Goal: Transaction & Acquisition: Purchase product/service

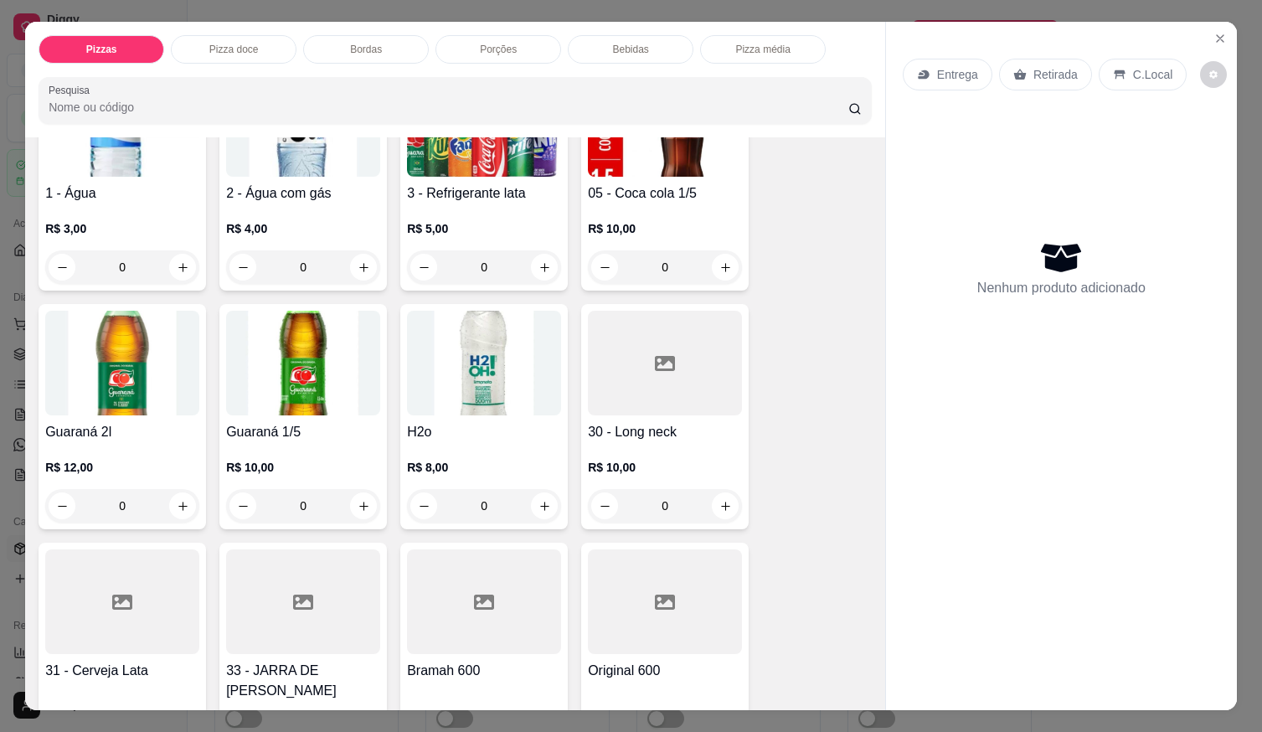
scroll to position [1508, 0]
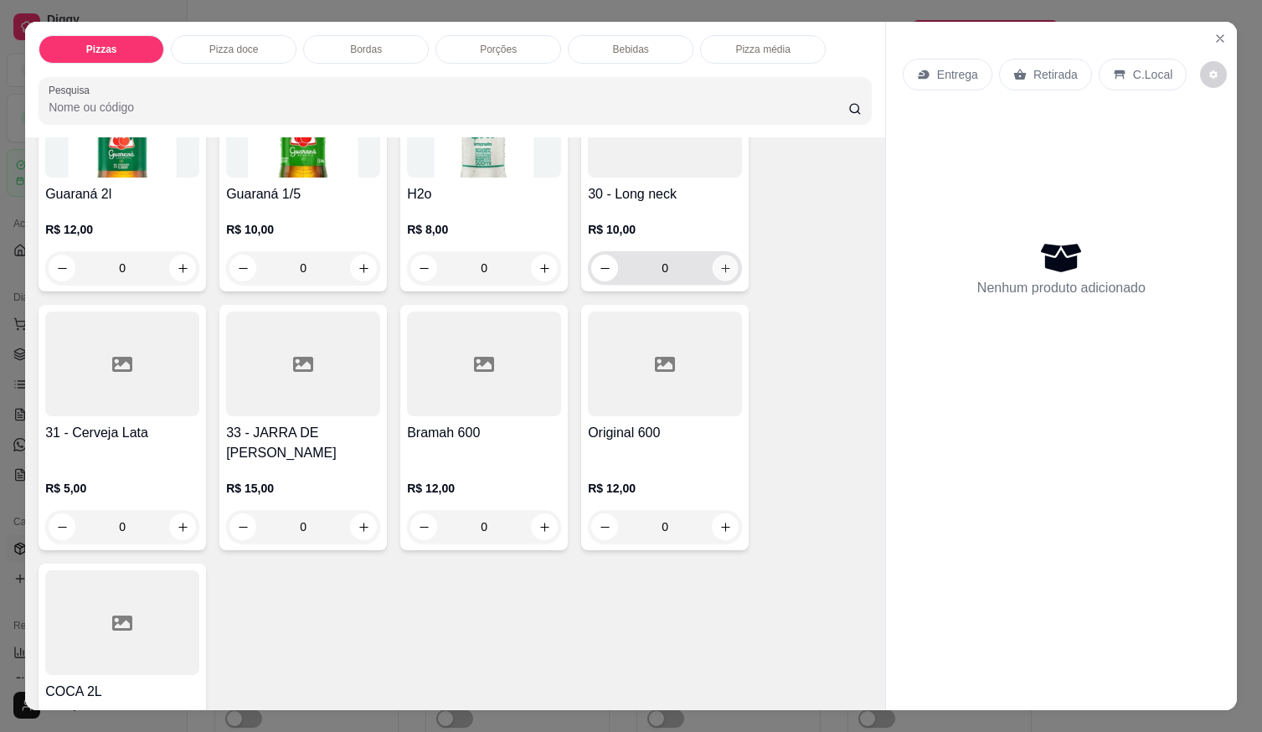
click at [720, 262] on icon "increase-product-quantity" at bounding box center [726, 268] width 13 height 13
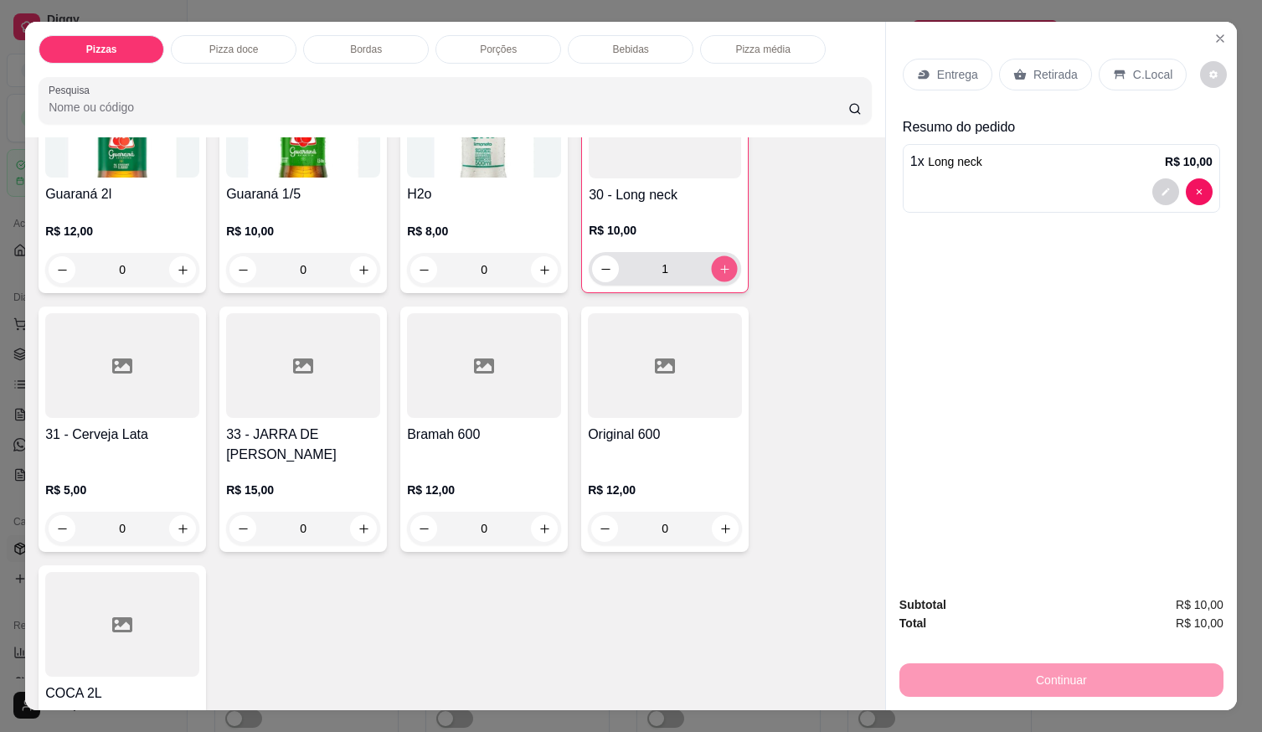
click at [719, 263] on icon "increase-product-quantity" at bounding box center [725, 269] width 13 height 13
type input "3"
click at [720, 524] on icon "increase-product-quantity" at bounding box center [726, 529] width 13 height 13
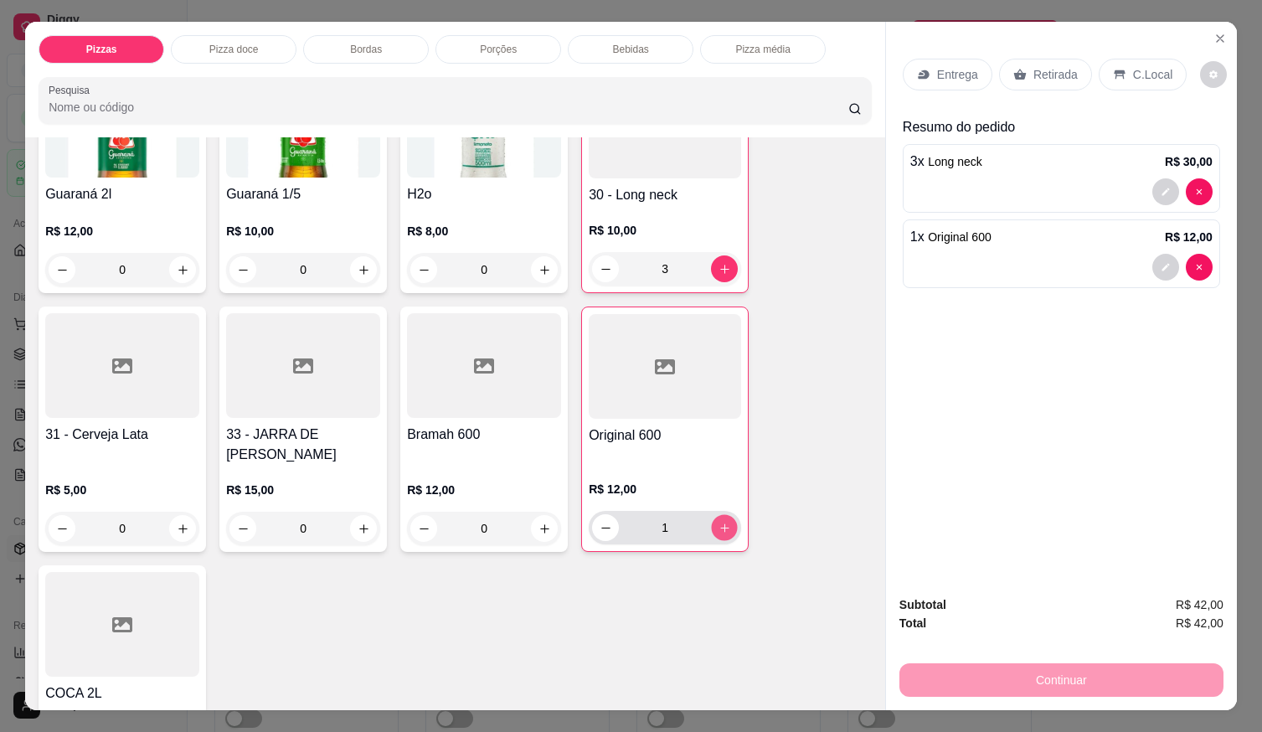
click at [719, 524] on icon "increase-product-quantity" at bounding box center [725, 528] width 13 height 13
click at [600, 525] on icon "decrease-product-quantity" at bounding box center [606, 528] width 13 height 13
click at [601, 522] on icon "decrease-product-quantity" at bounding box center [606, 528] width 13 height 13
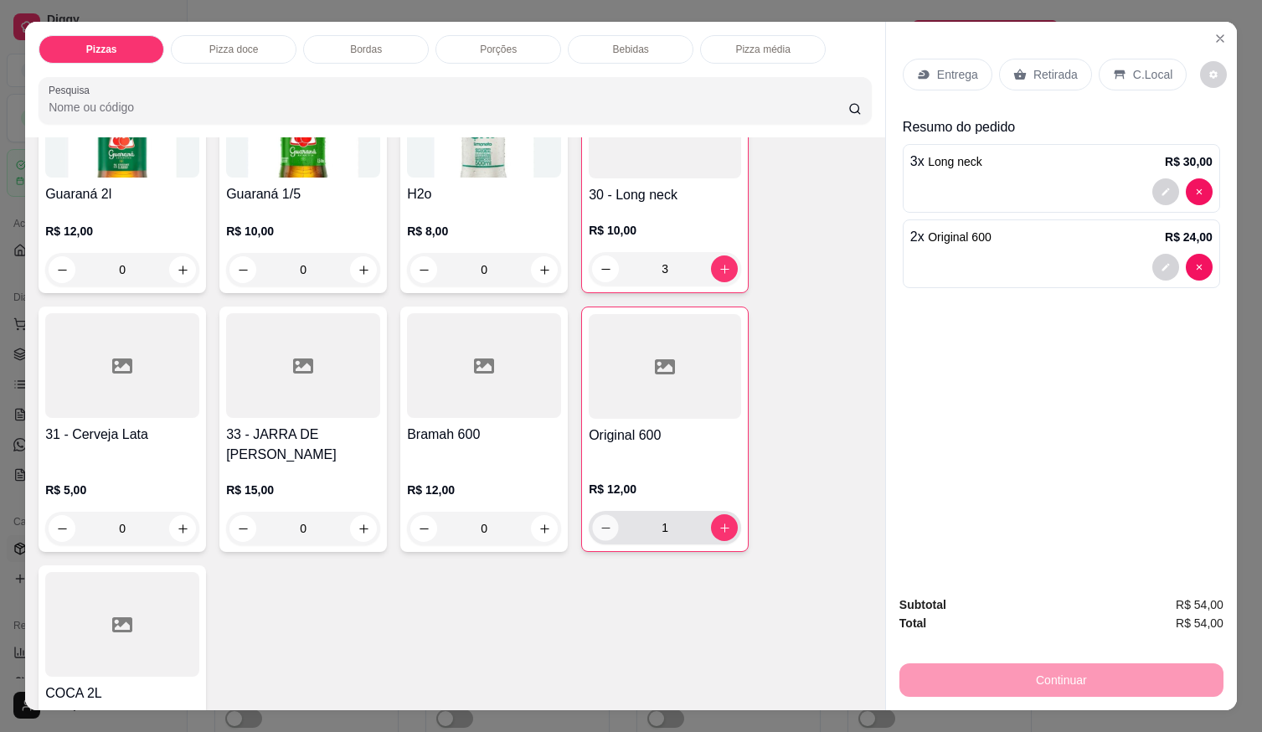
type input "0"
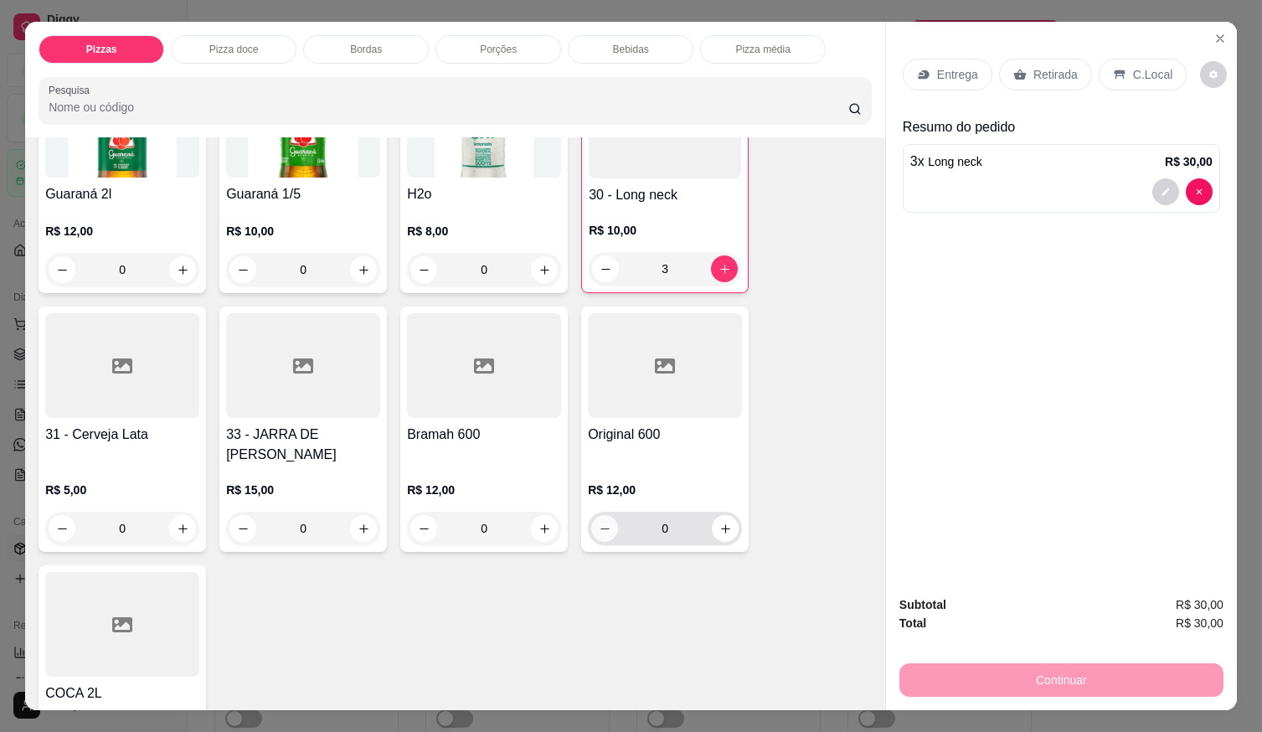
click at [601, 523] on icon "decrease-product-quantity" at bounding box center [605, 529] width 13 height 13
click at [540, 524] on icon "increase-product-quantity" at bounding box center [544, 528] width 8 height 8
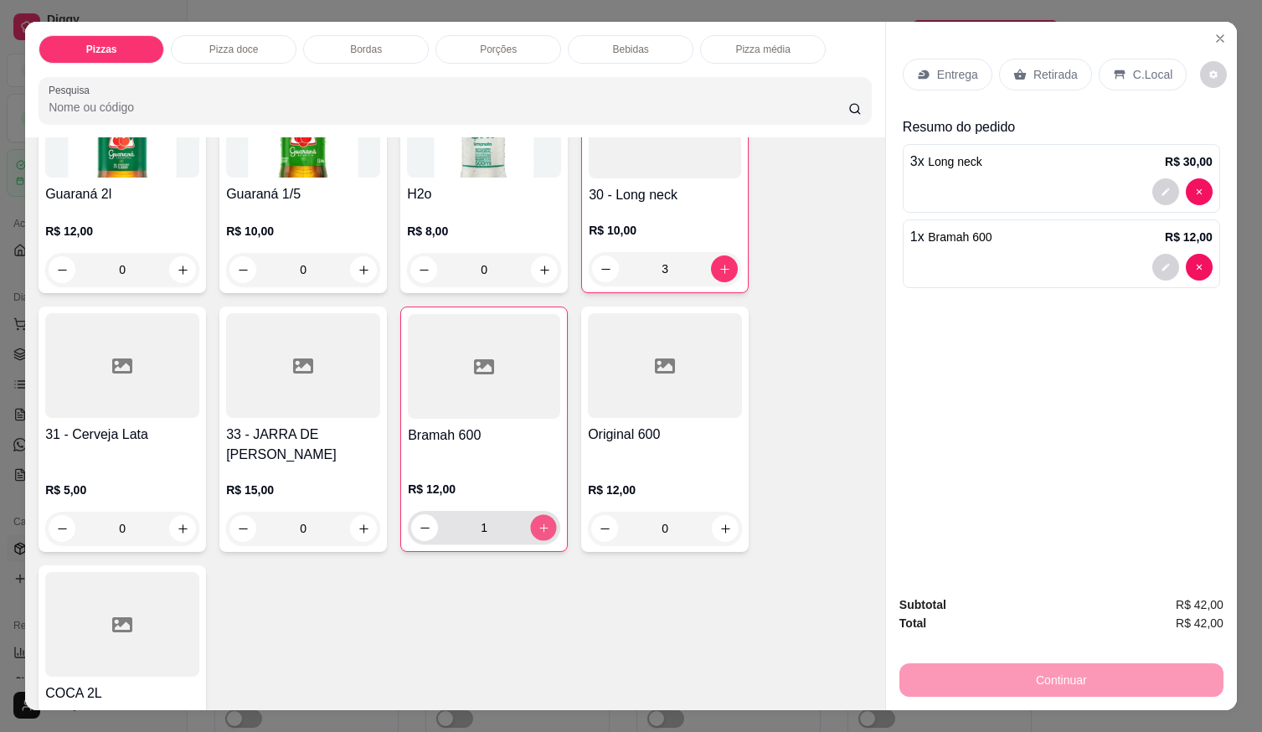
click at [539, 523] on icon "increase-product-quantity" at bounding box center [544, 528] width 13 height 13
click at [539, 522] on icon "increase-product-quantity" at bounding box center [544, 528] width 13 height 13
type input "3"
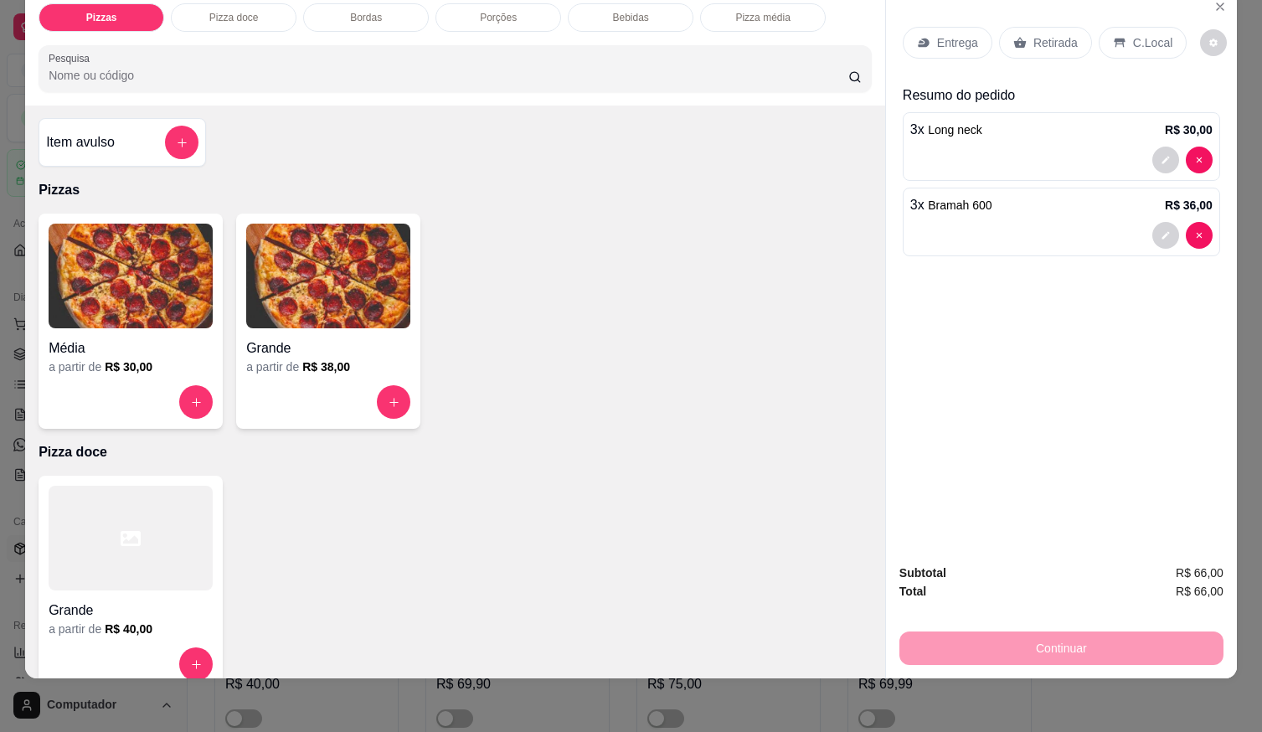
scroll to position [0, 0]
click at [176, 137] on icon "add-separate-item" at bounding box center [182, 143] width 13 height 13
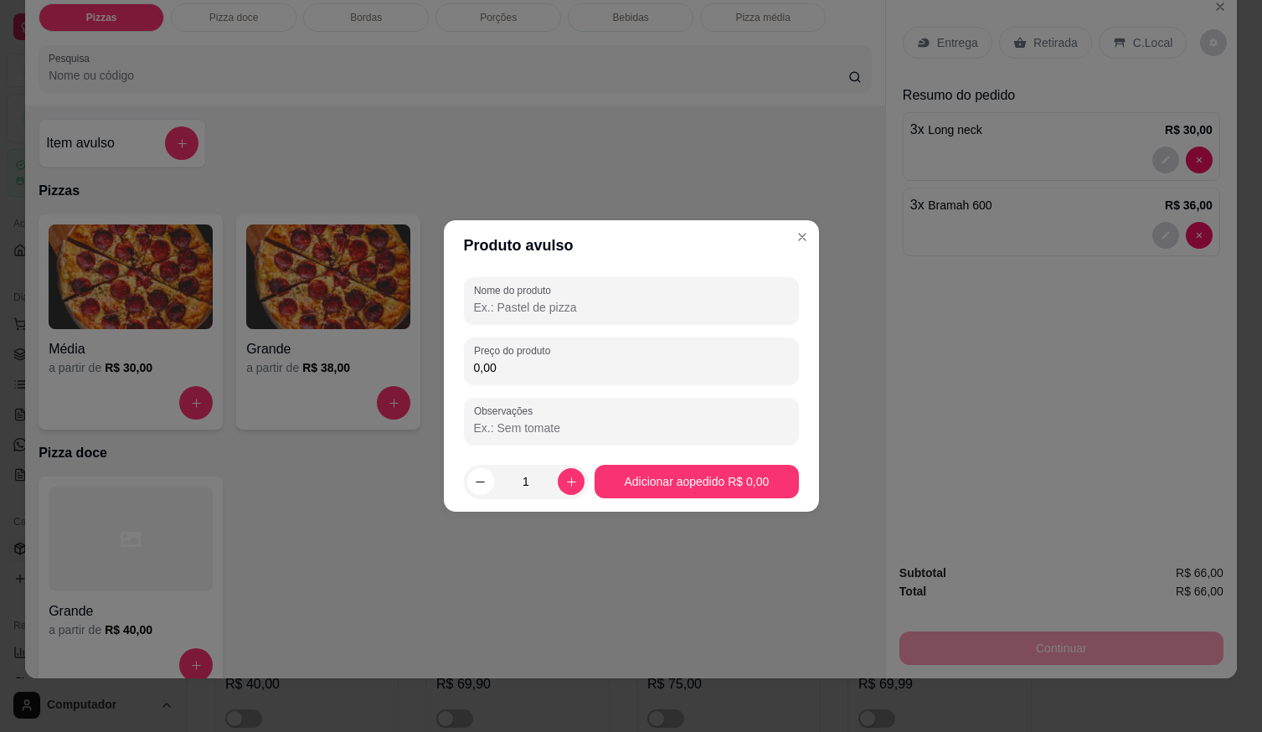
click at [578, 364] on input "0,00" at bounding box center [631, 367] width 315 height 17
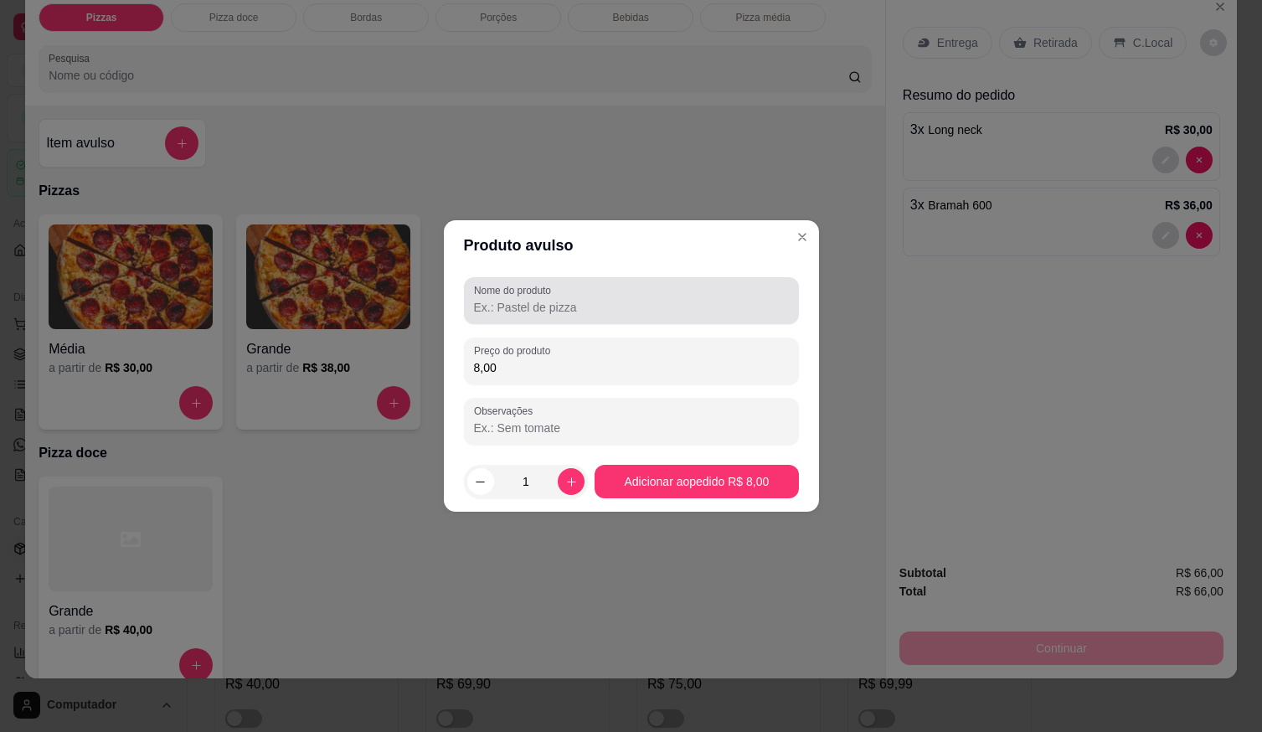
type input "8,00"
click at [544, 291] on label "Nome do produto" at bounding box center [515, 290] width 83 height 14
click at [544, 299] on input "Nome do produto" at bounding box center [631, 307] width 315 height 17
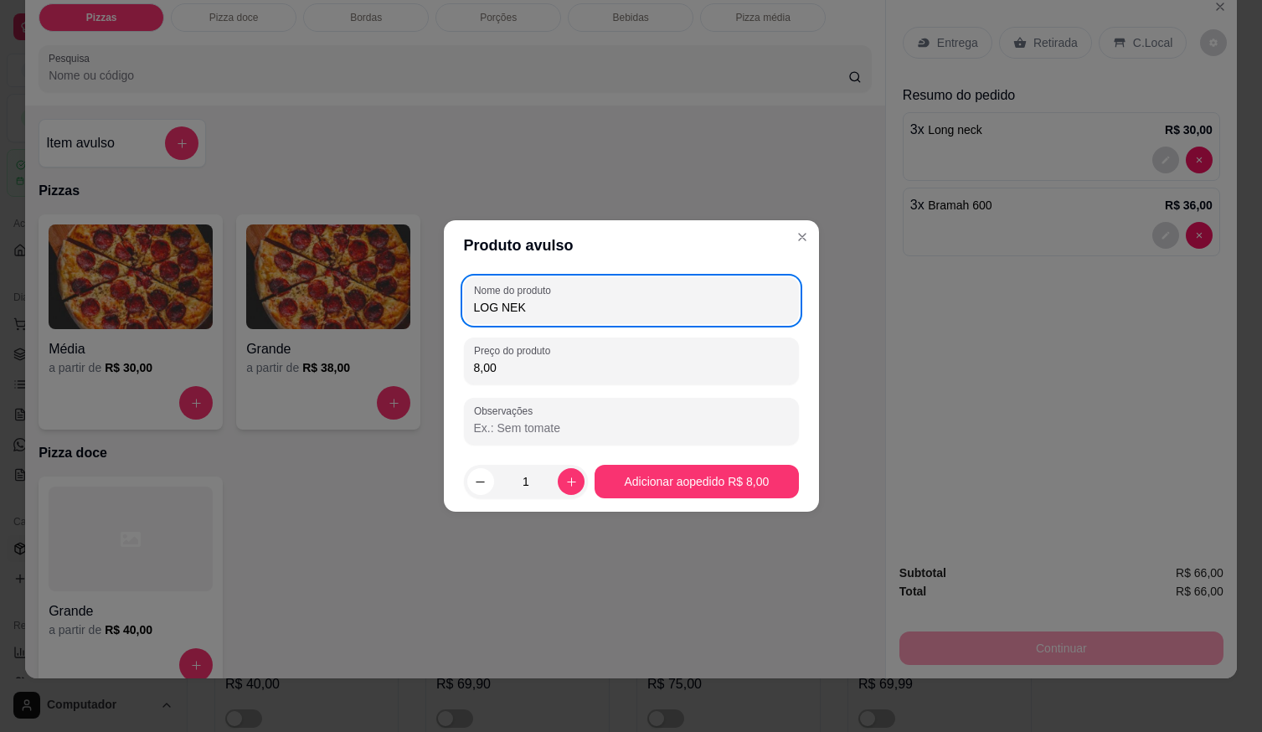
type input "LOG NEK"
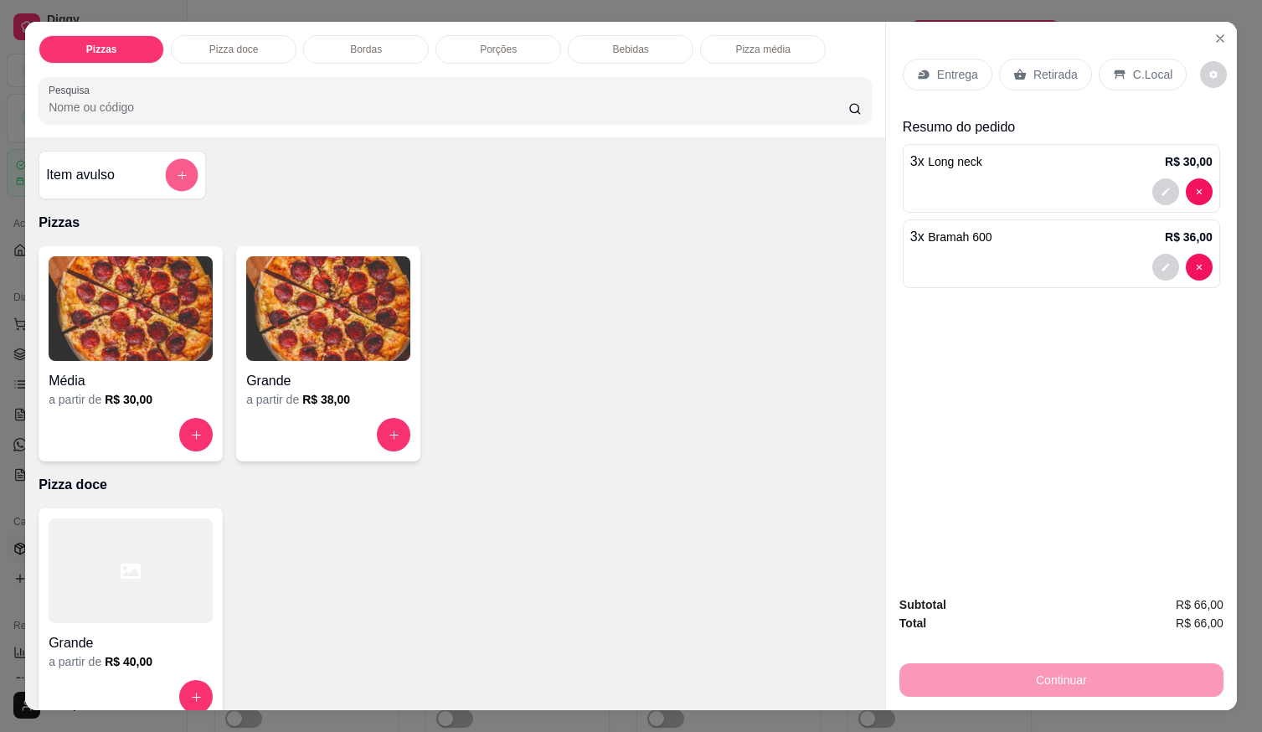
click at [178, 171] on icon "add-separate-item" at bounding box center [182, 175] width 8 height 8
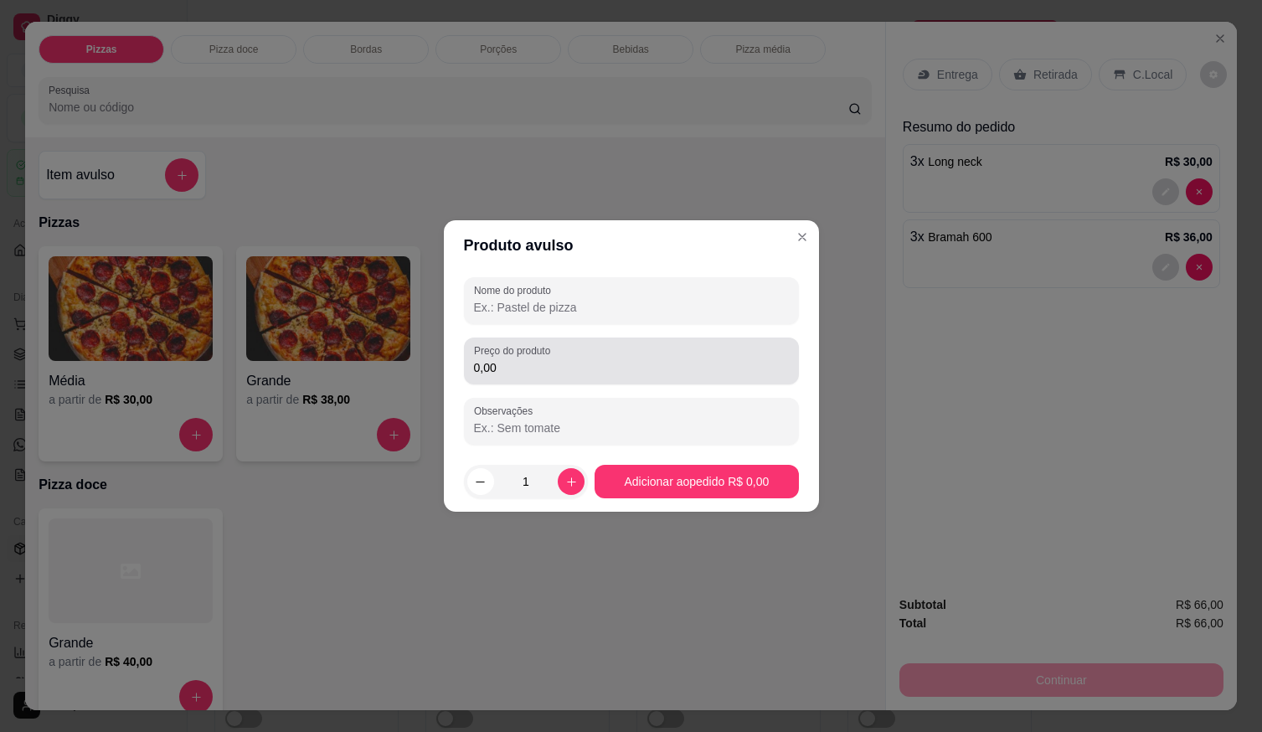
click at [548, 367] on input "0,00" at bounding box center [631, 367] width 315 height 17
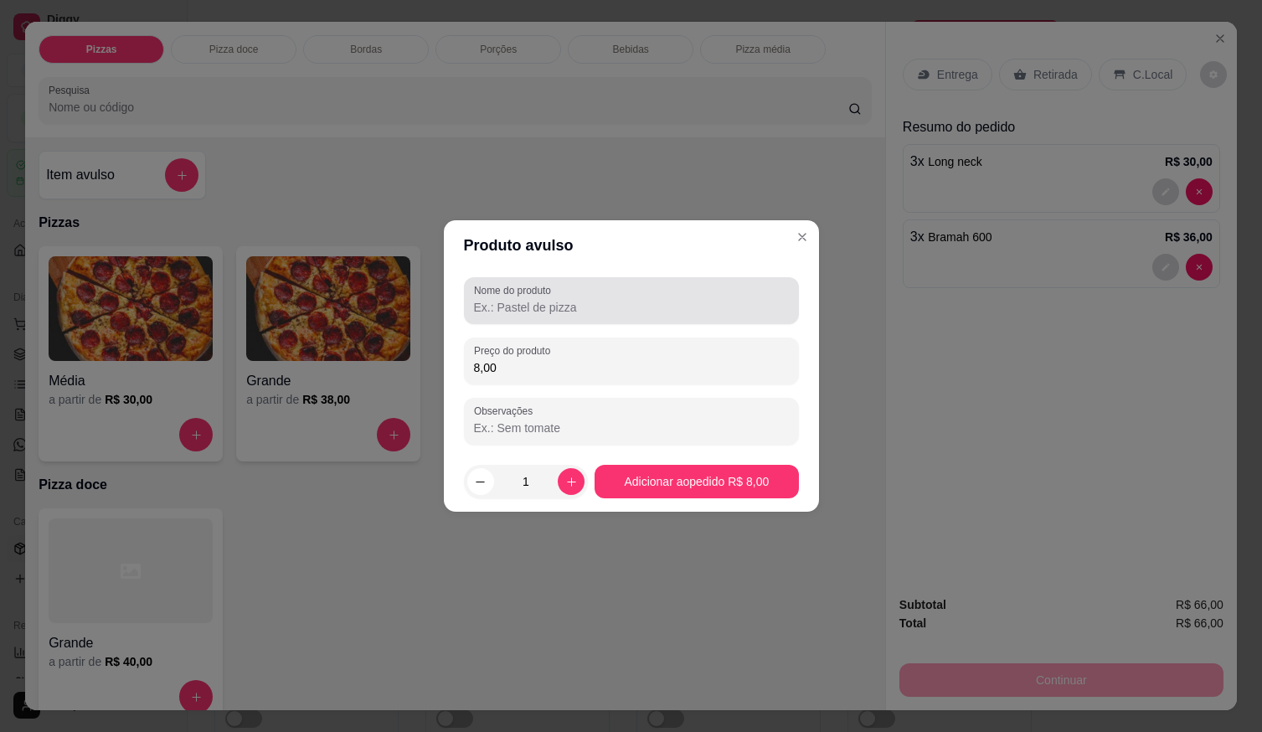
type input "8,00"
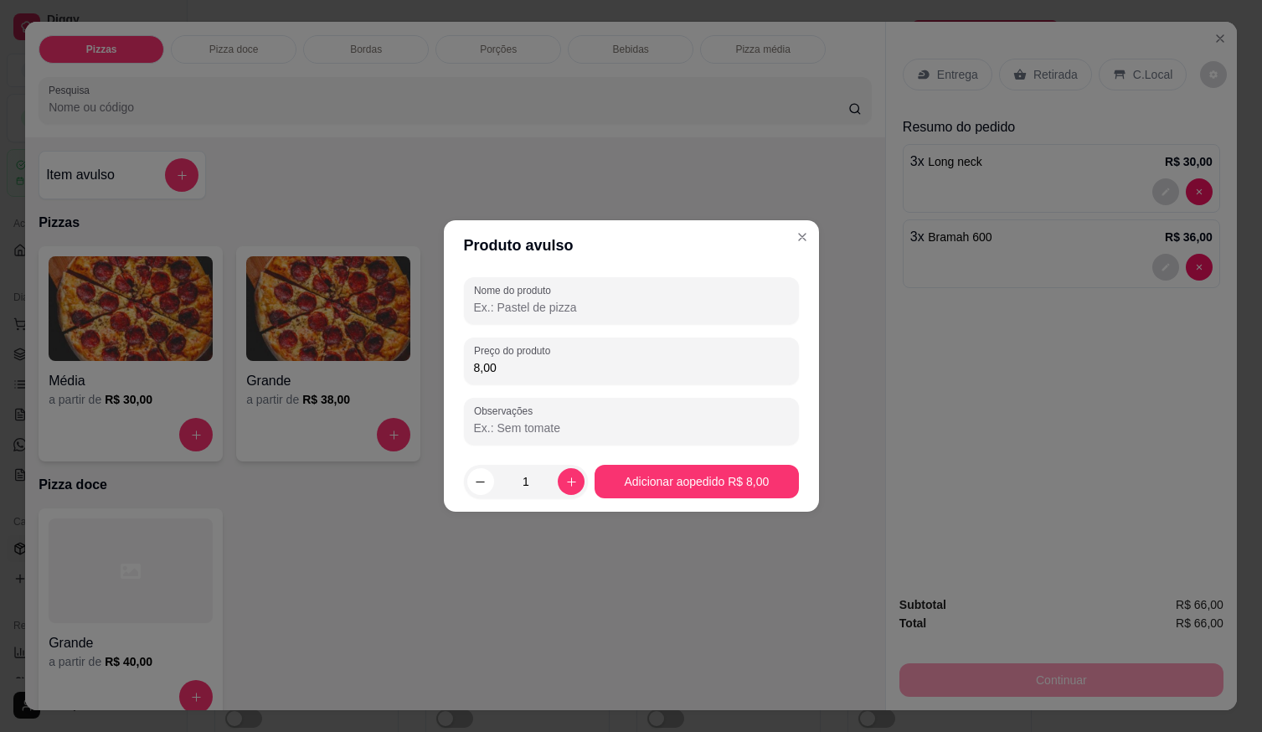
click at [547, 311] on input "Nome do produto" at bounding box center [631, 307] width 315 height 17
type input "LONG NECK"
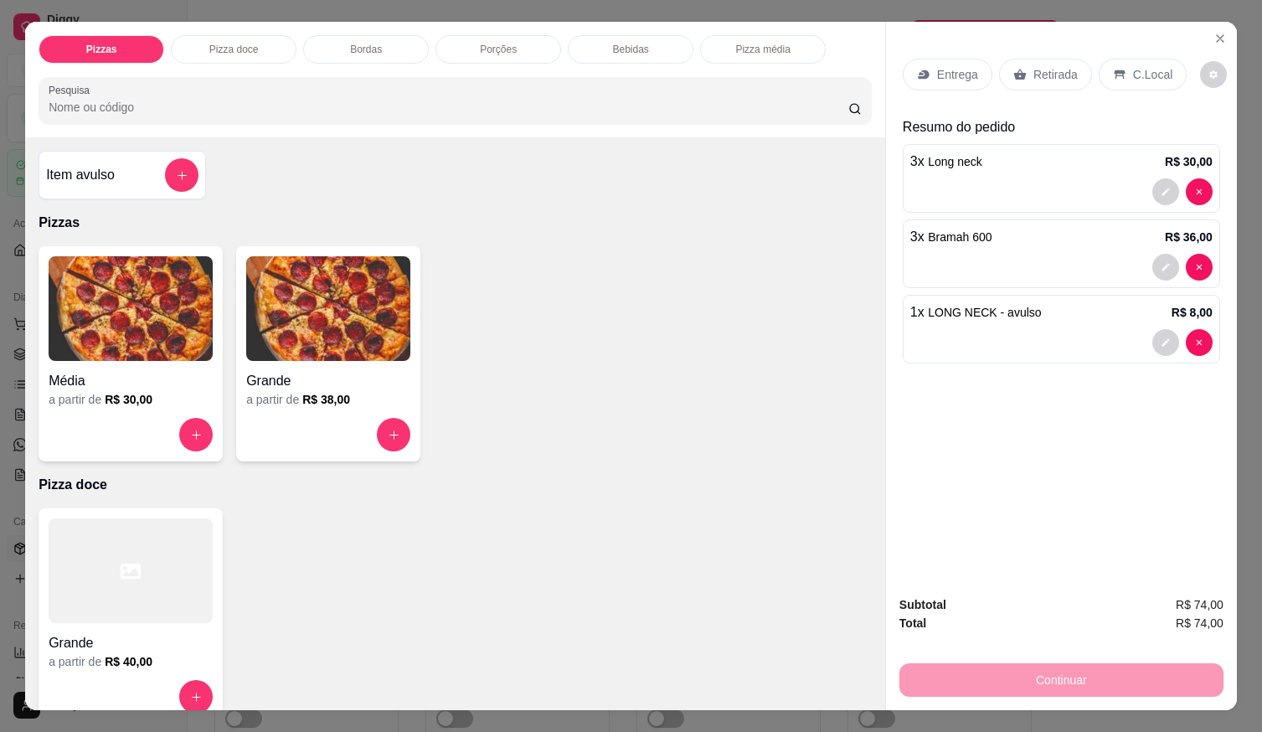
click at [1133, 76] on p "C.Local" at bounding box center [1152, 74] width 39 height 17
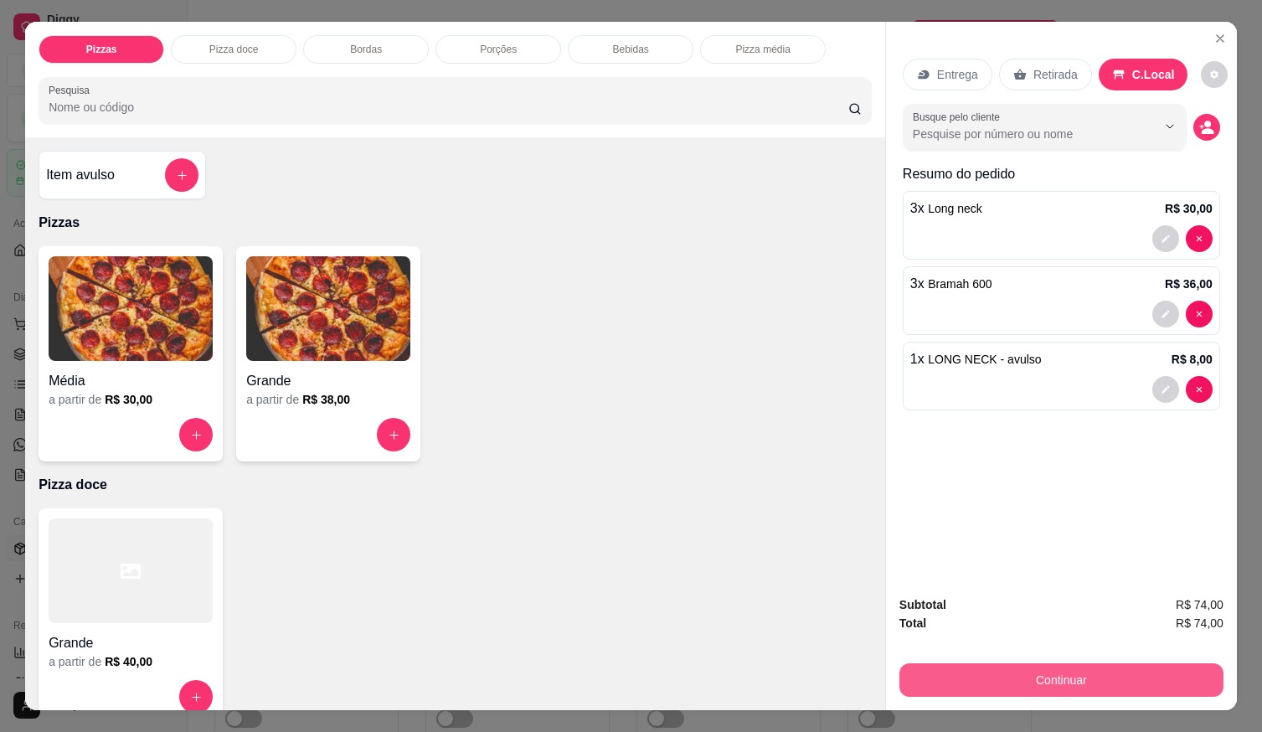
click at [1020, 678] on button "Continuar" at bounding box center [1062, 680] width 324 height 34
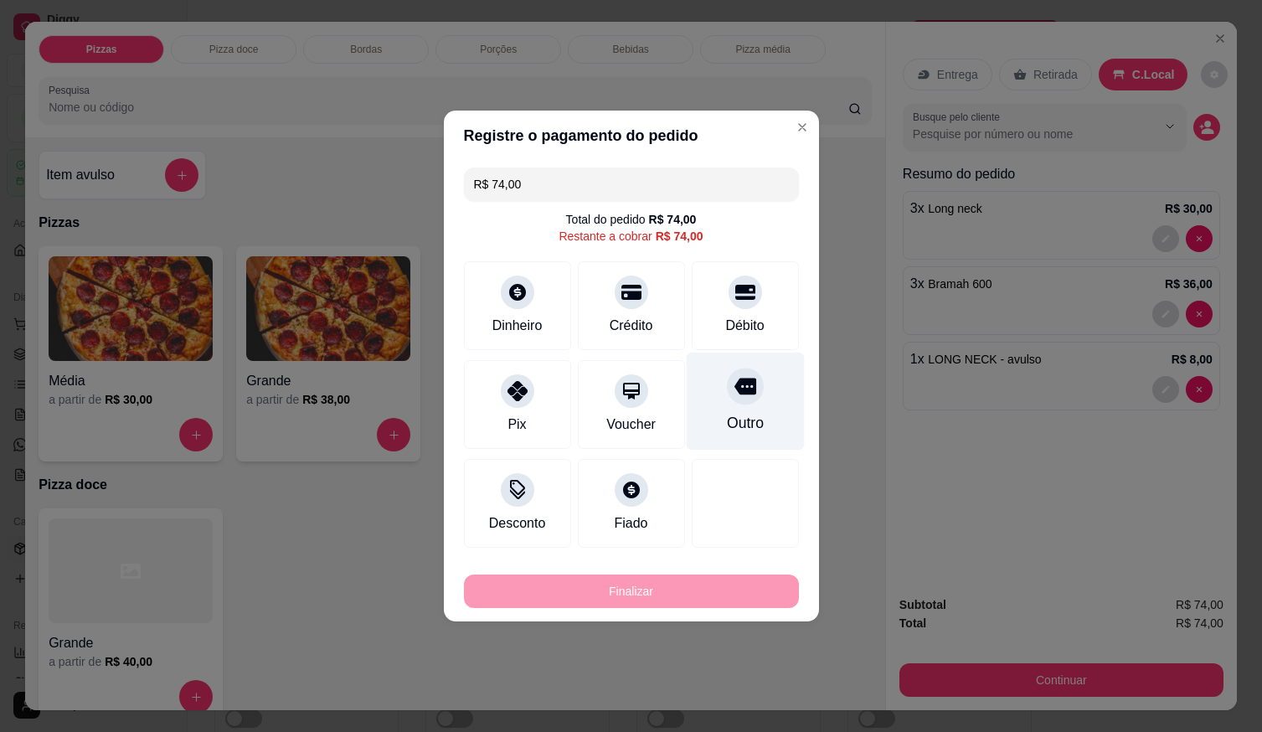
click at [702, 393] on div "Outro" at bounding box center [745, 402] width 118 height 98
type input "R$ 0,00"
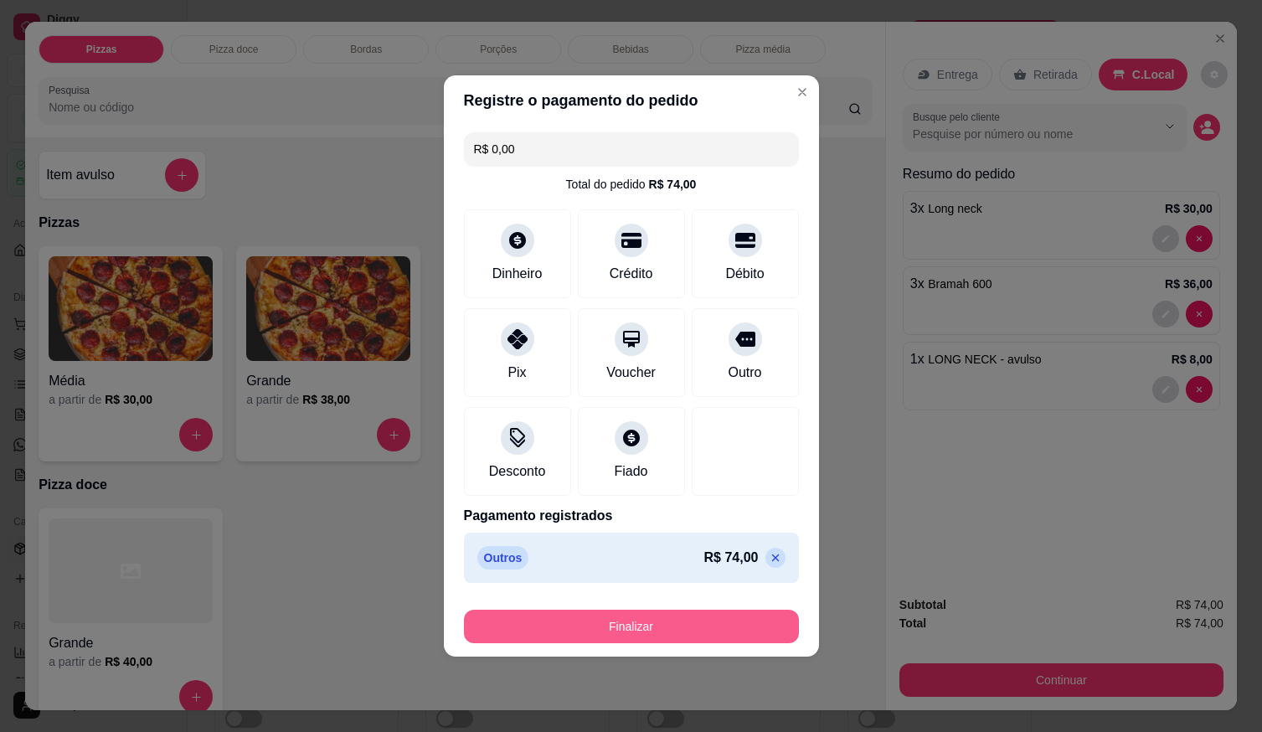
click at [637, 624] on button "Finalizar" at bounding box center [631, 627] width 335 height 34
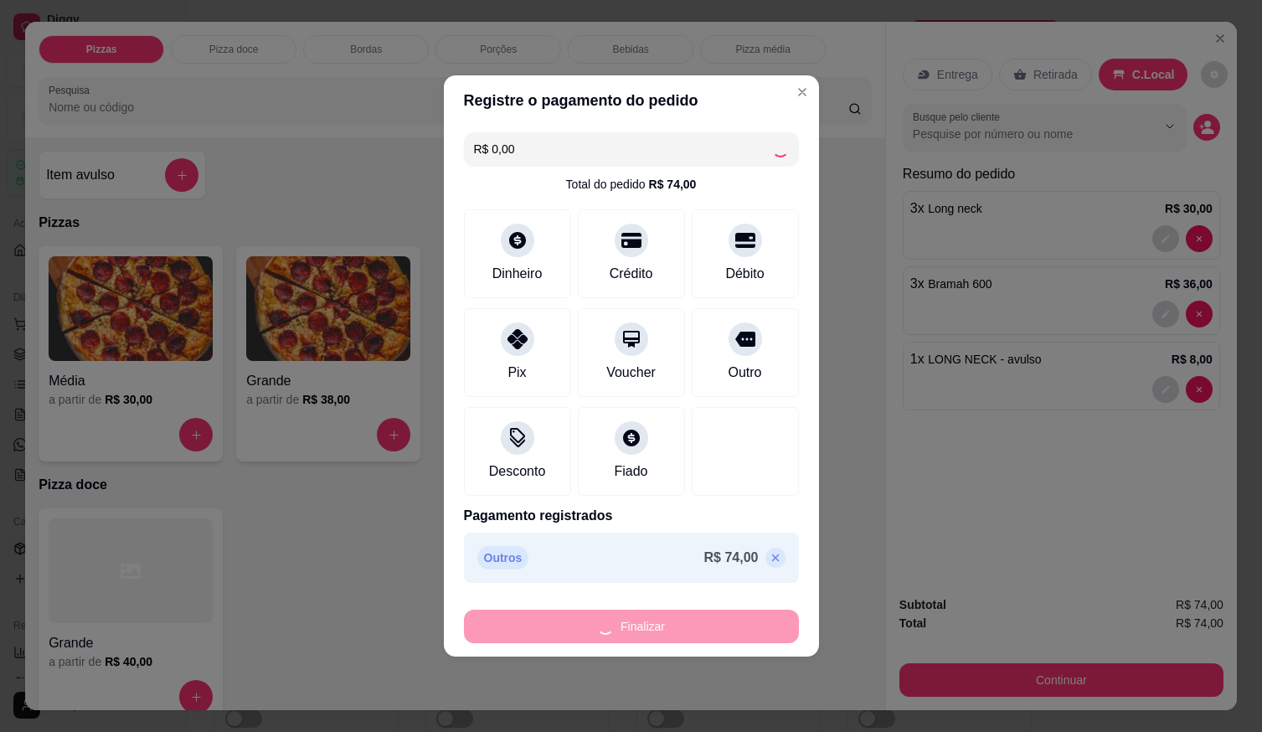
type input "0"
type input "-R$ 74,00"
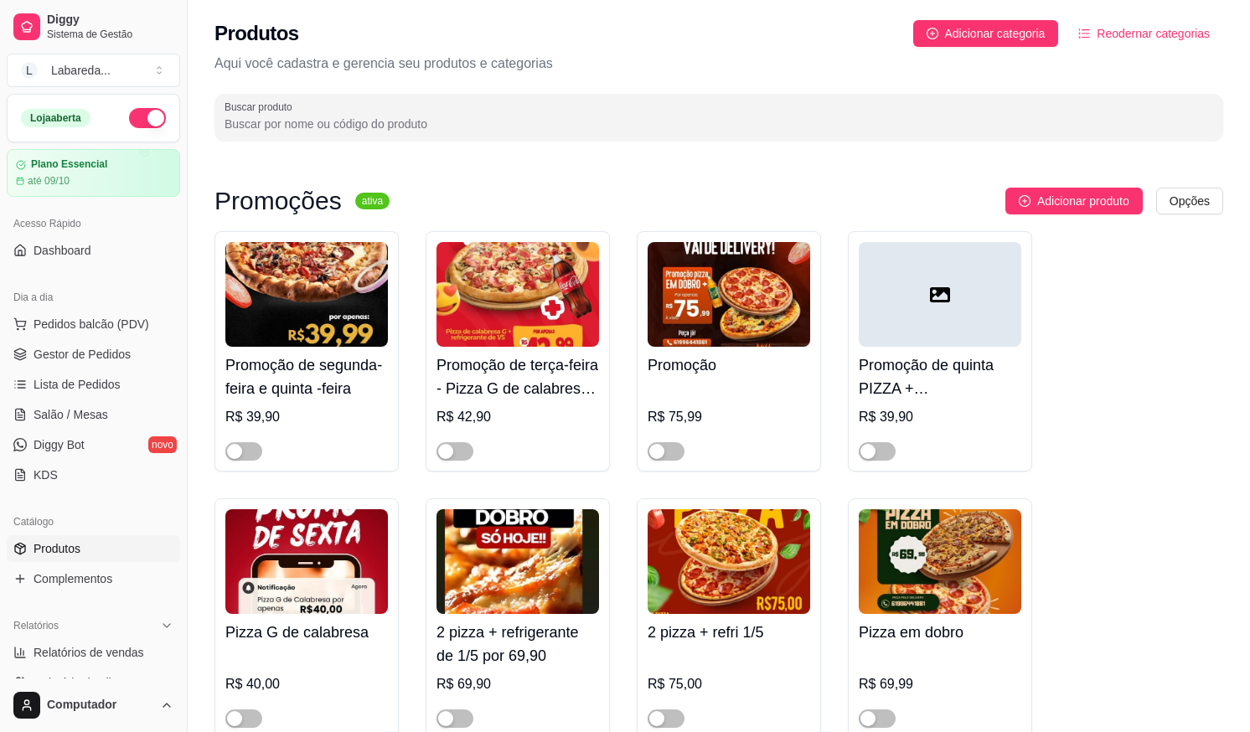
click at [65, 547] on span "Produtos" at bounding box center [57, 548] width 47 height 17
click at [82, 312] on button "Pedidos balcão (PDV)" at bounding box center [93, 324] width 173 height 27
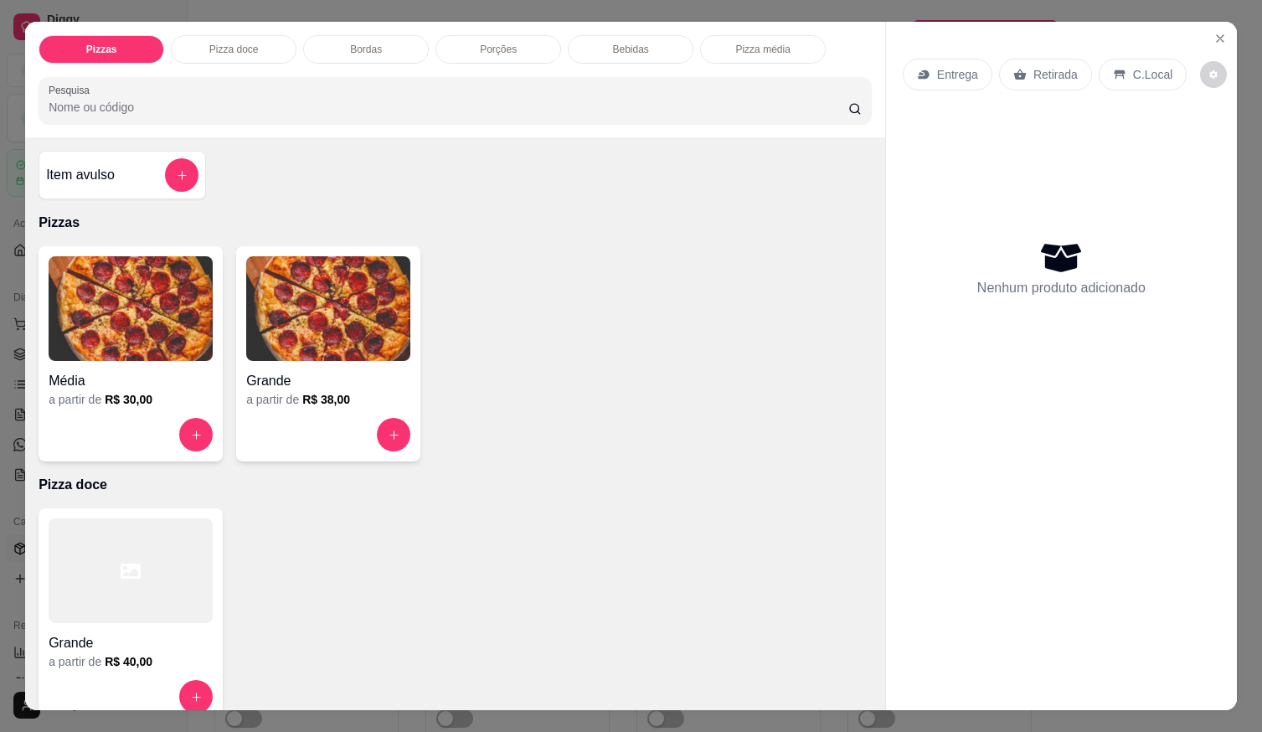
click at [418, 6] on div "Pizzas Pizza doce Bordas Porções Bebidas Pizza média Pesquisa Item avulso Pizza…" at bounding box center [631, 366] width 1262 height 732
click at [388, 429] on icon "increase-product-quantity" at bounding box center [394, 435] width 13 height 13
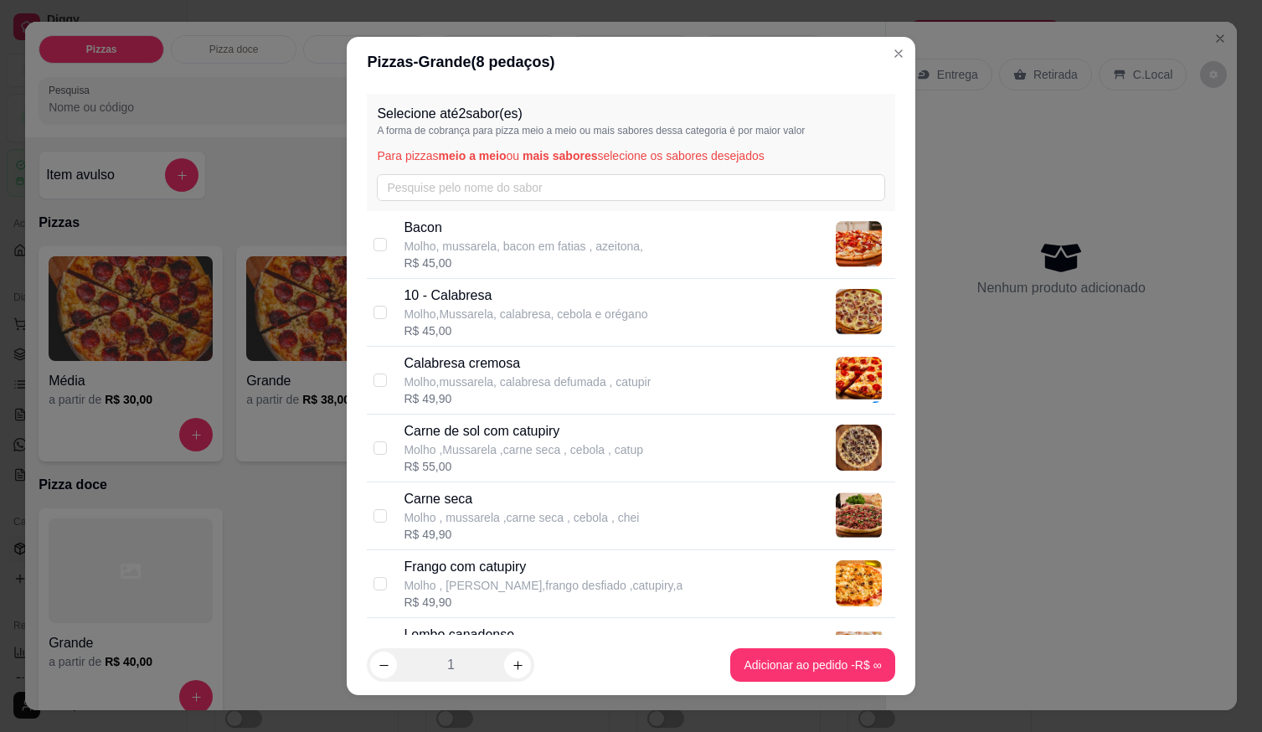
click at [683, 300] on div "10 - Calabresa Molho,Mussarela, calabresa, cebola e orégano R$ 45,00" at bounding box center [646, 313] width 484 height 54
checkbox input "true"
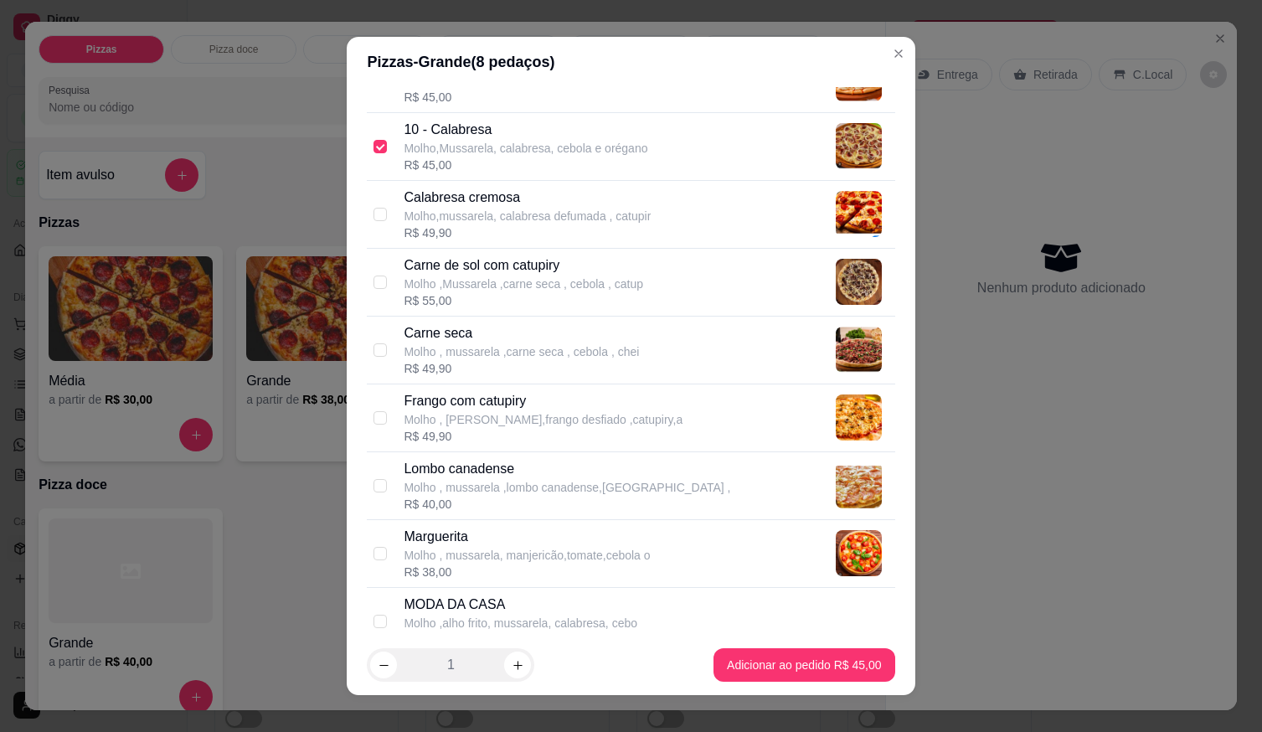
scroll to position [168, 0]
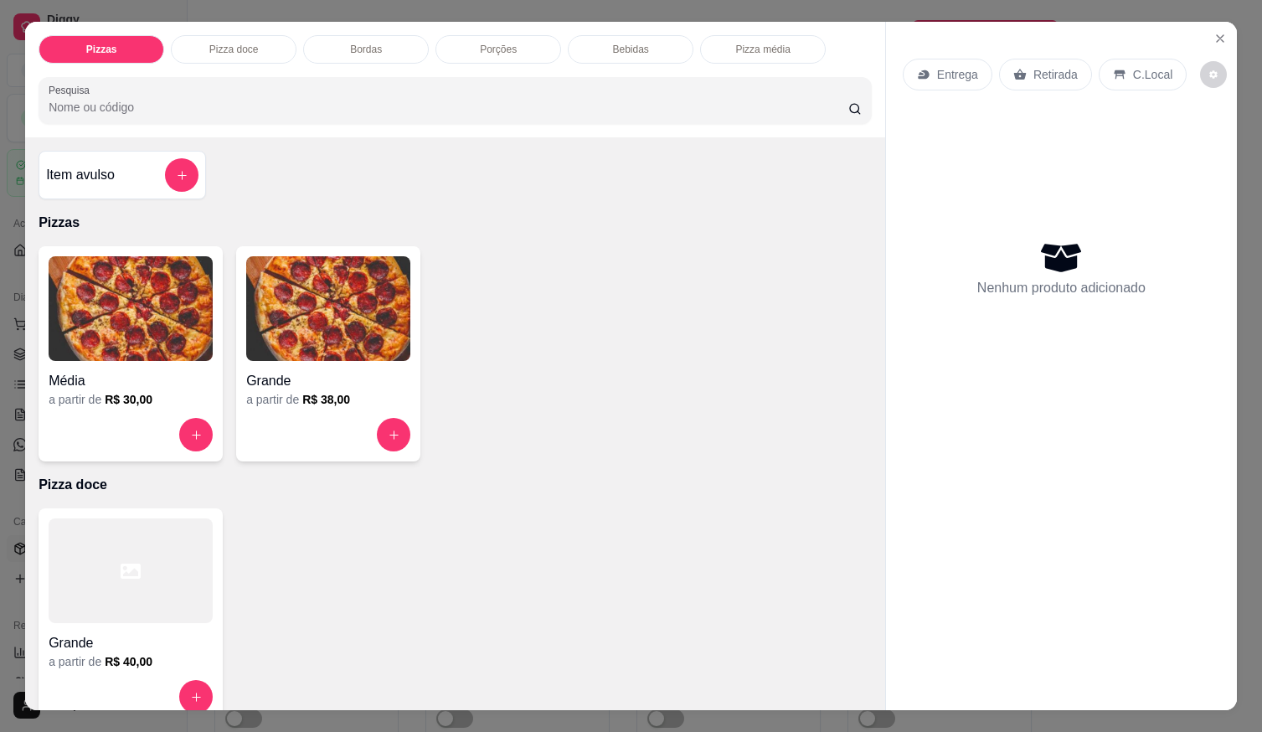
click at [142, 334] on img at bounding box center [131, 308] width 164 height 105
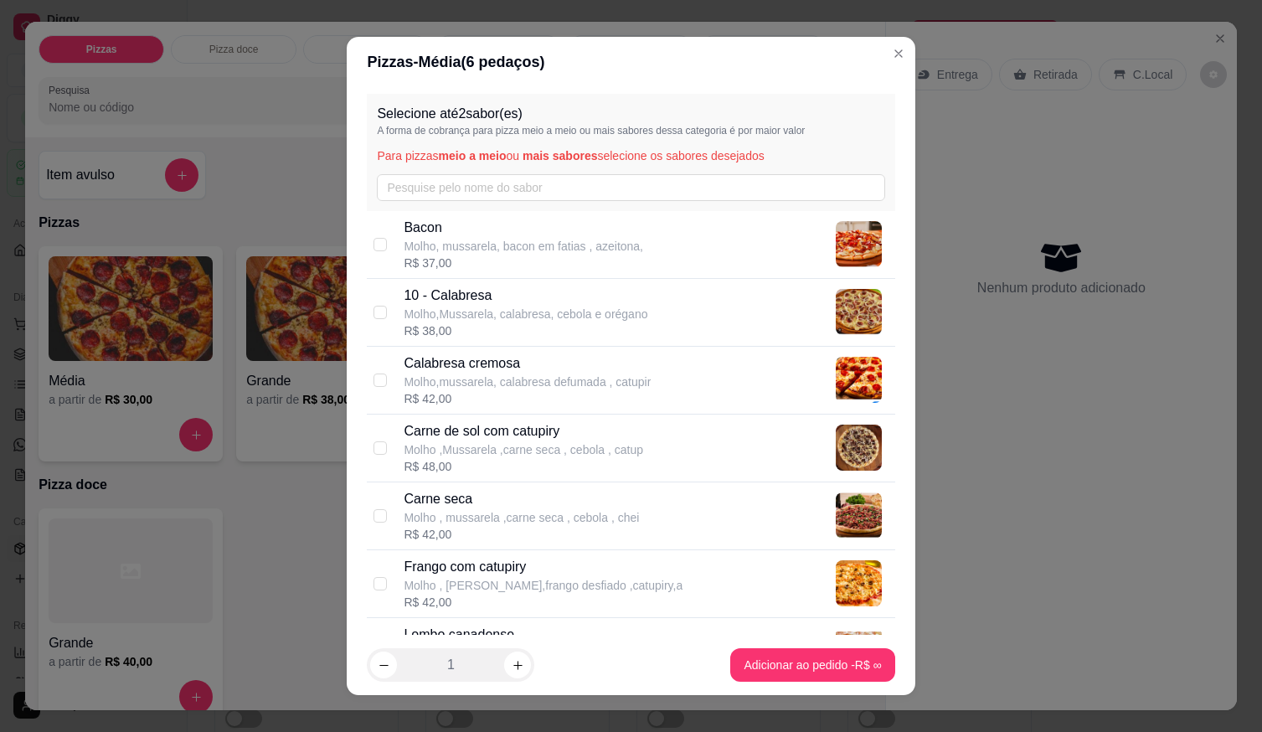
click at [537, 384] on p "Molho,mussarela, calabresa defumada , catupir" at bounding box center [527, 382] width 247 height 17
checkbox input "true"
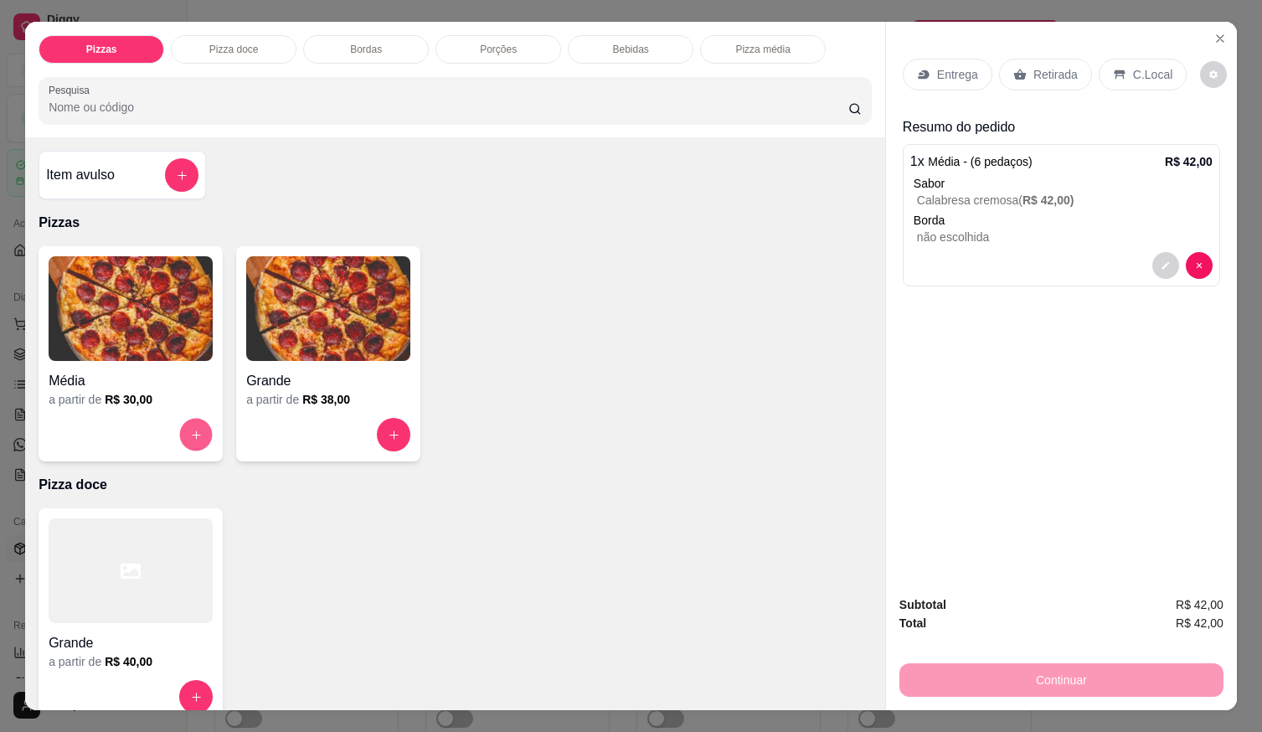
click at [195, 429] on icon "increase-product-quantity" at bounding box center [196, 435] width 13 height 13
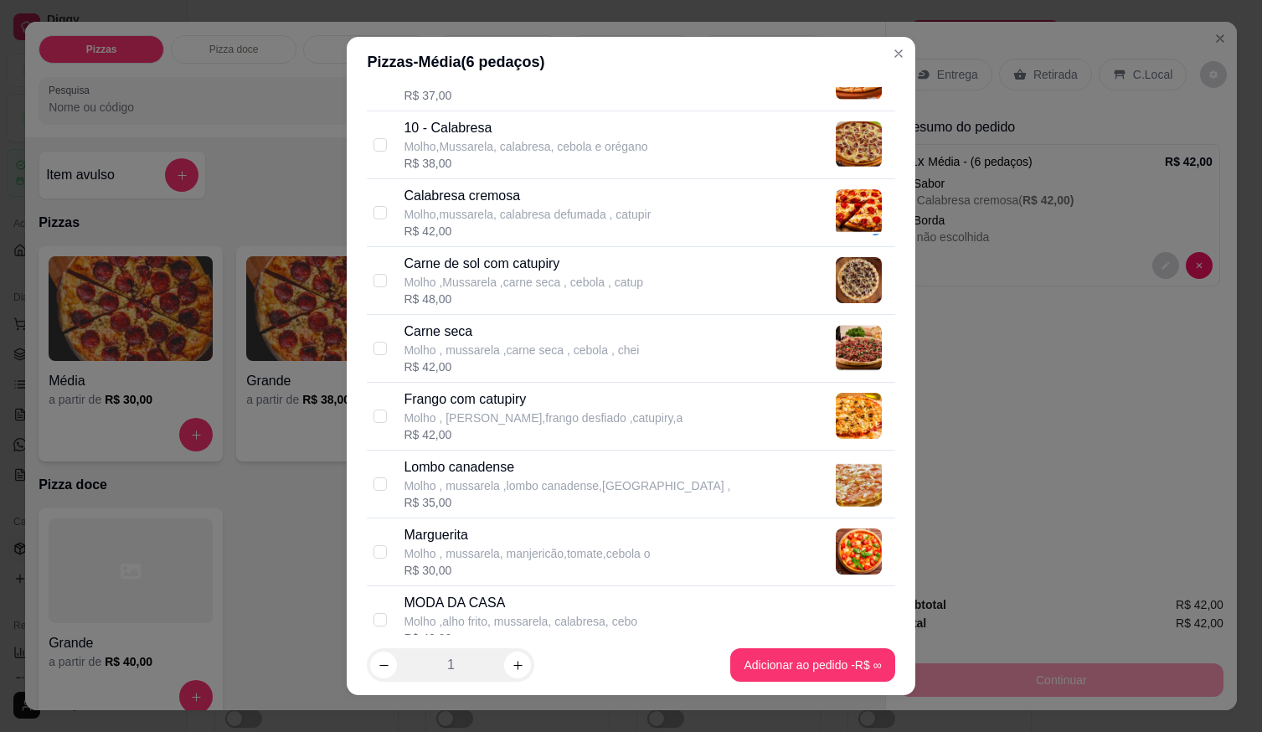
click at [520, 276] on p "Molho ,Mussarela ,carne seca , cebola , catup" at bounding box center [524, 282] width 240 height 17
checkbox input "true"
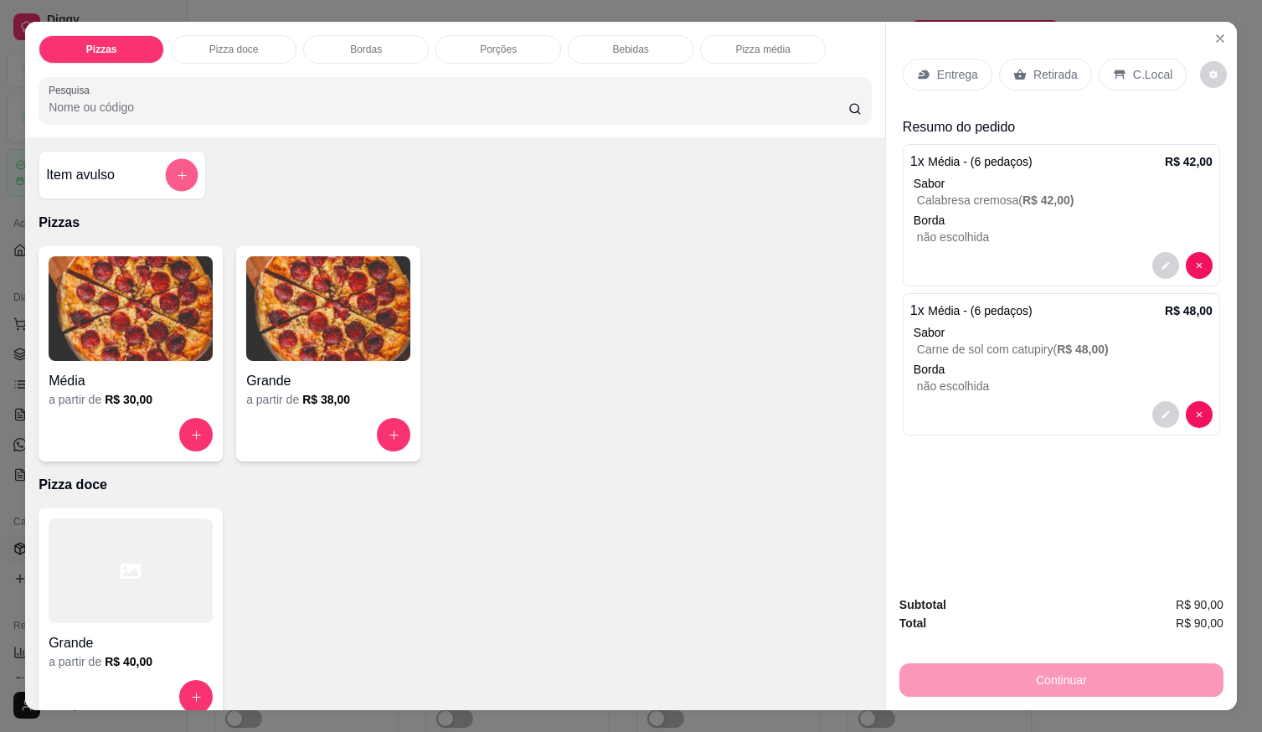
click at [166, 163] on button "add-separate-item" at bounding box center [182, 175] width 33 height 33
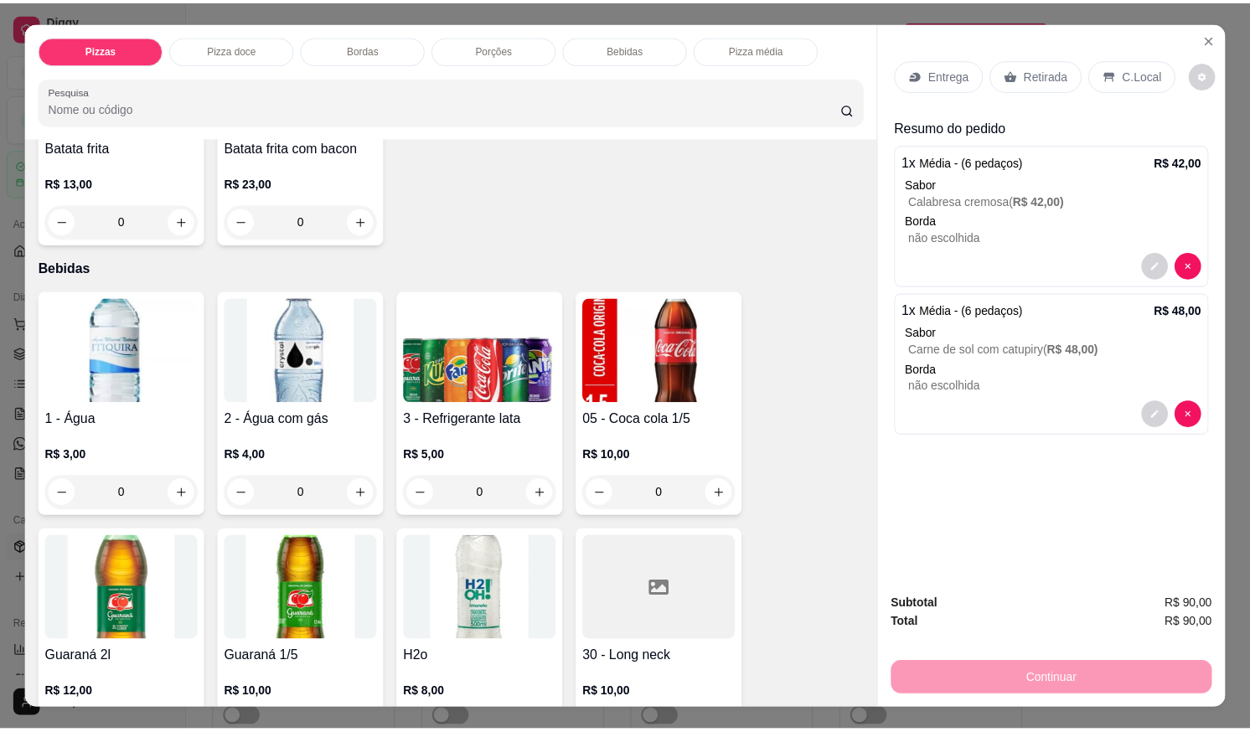
scroll to position [1256, 0]
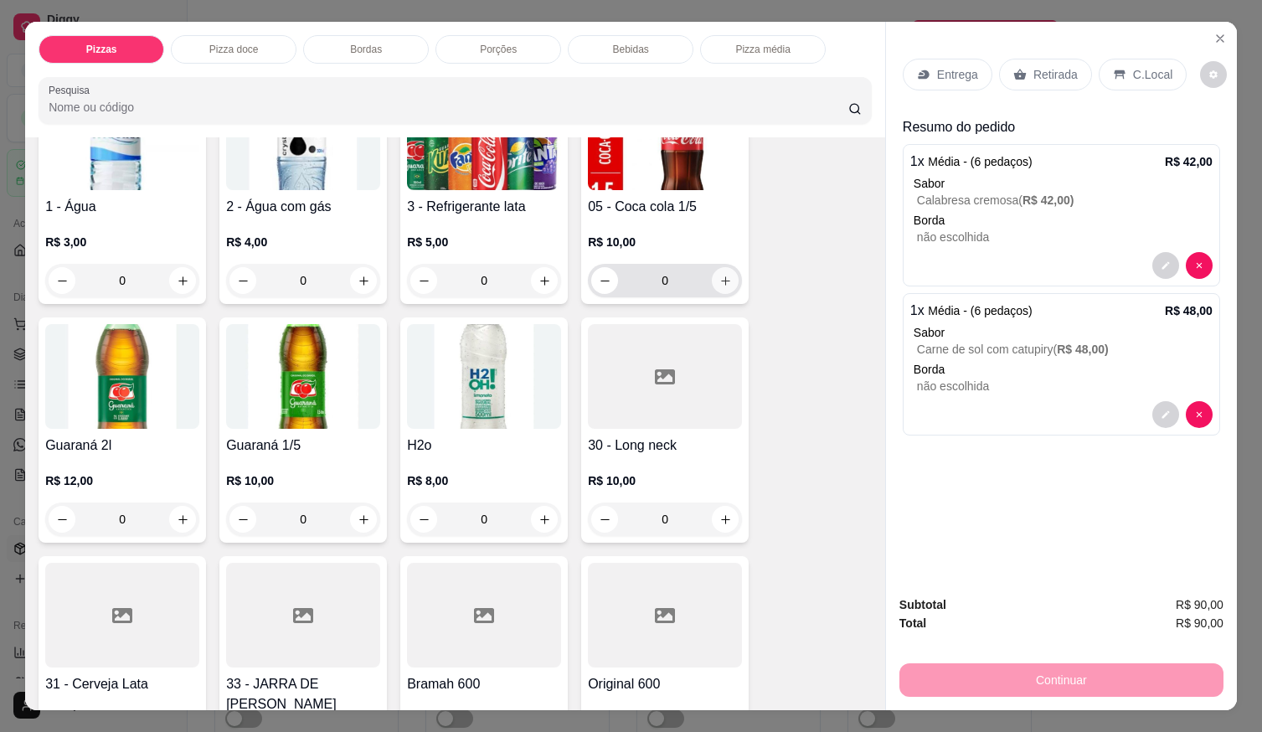
click at [724, 282] on button "increase-product-quantity" at bounding box center [725, 280] width 27 height 27
type input "1"
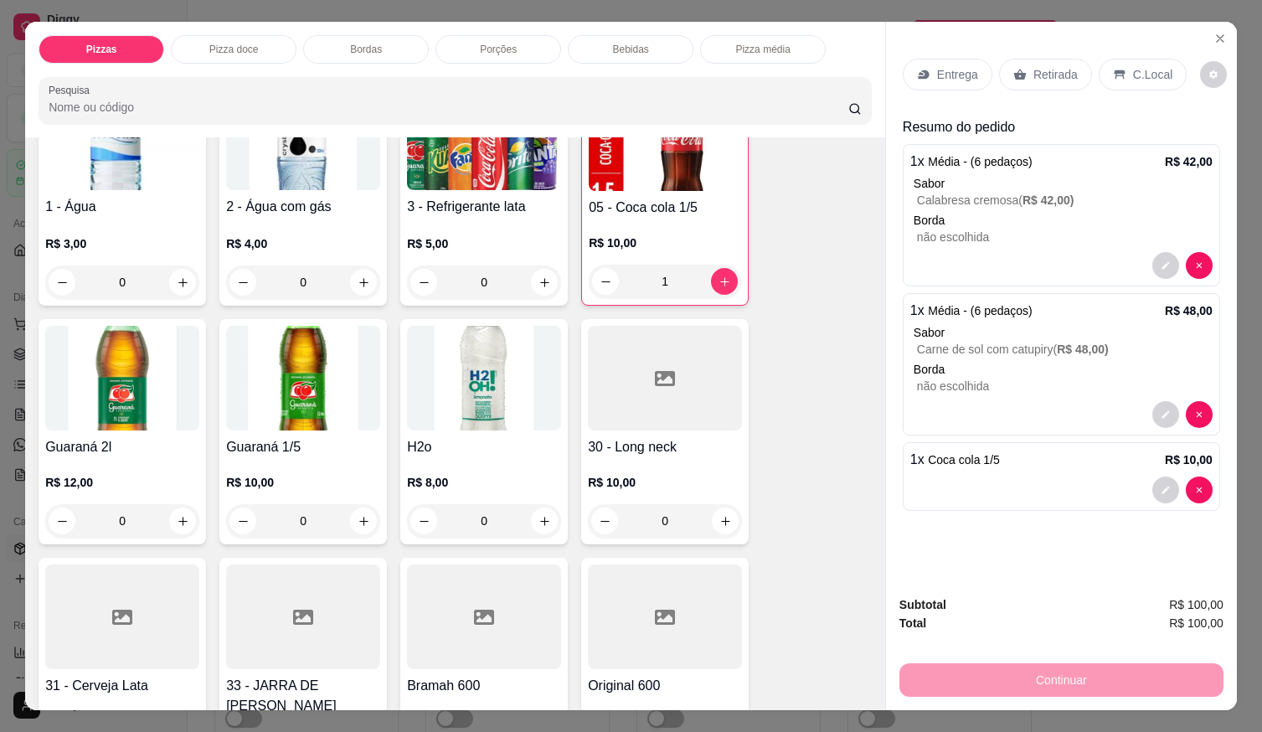
click at [1150, 66] on p "C.Local" at bounding box center [1152, 74] width 39 height 17
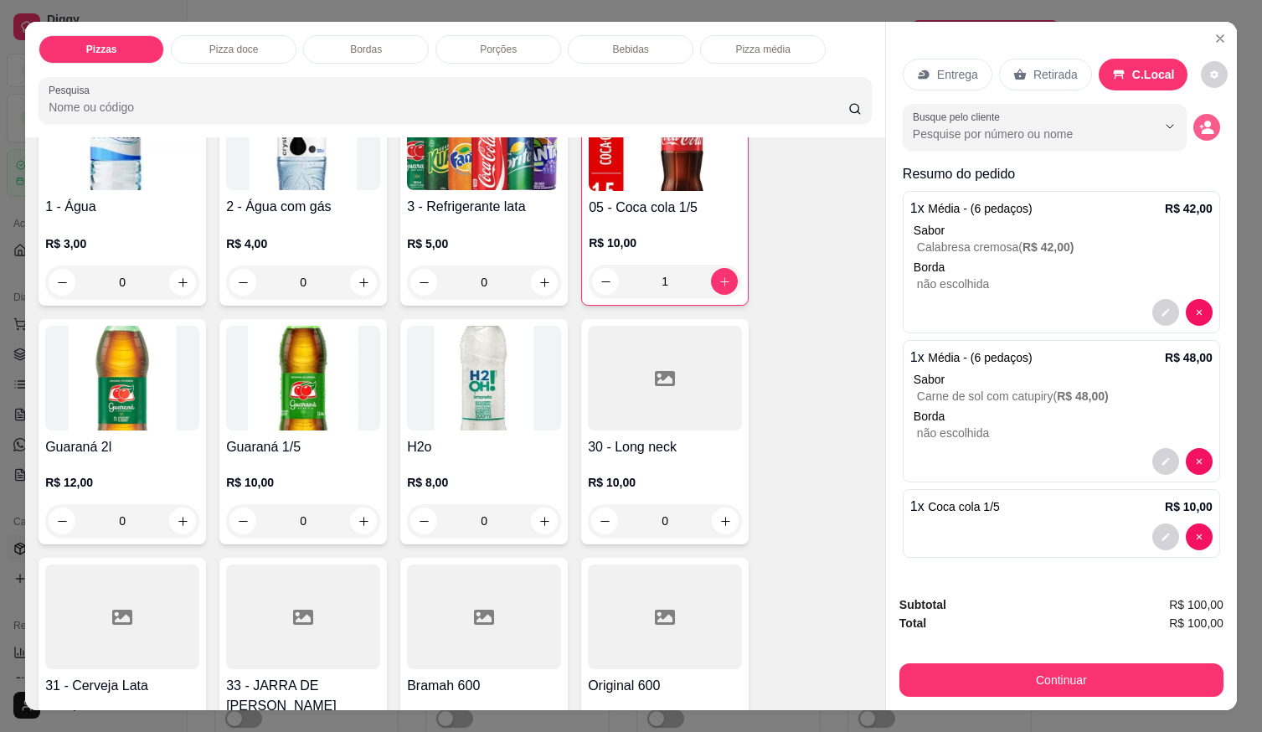
click at [1202, 128] on icon "decrease-product-quantity" at bounding box center [1208, 131] width 13 height 6
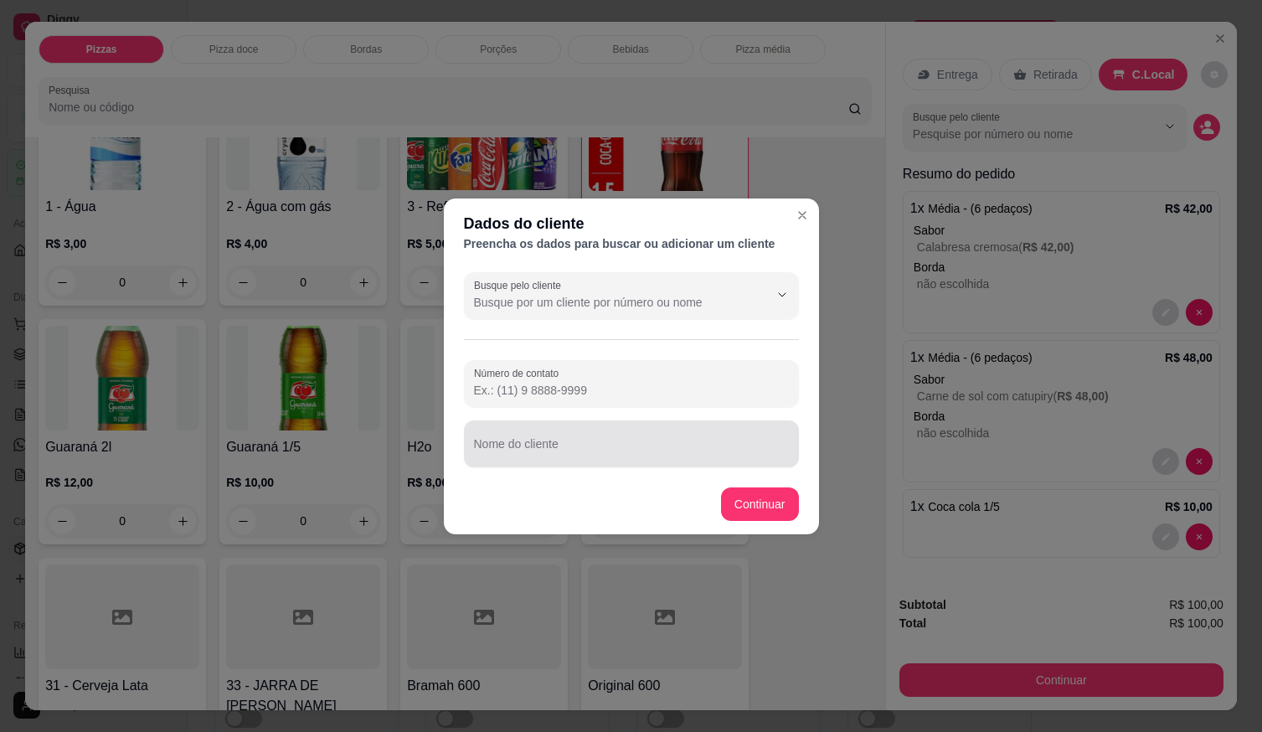
click at [604, 452] on input "Nome do cliente" at bounding box center [631, 450] width 315 height 17
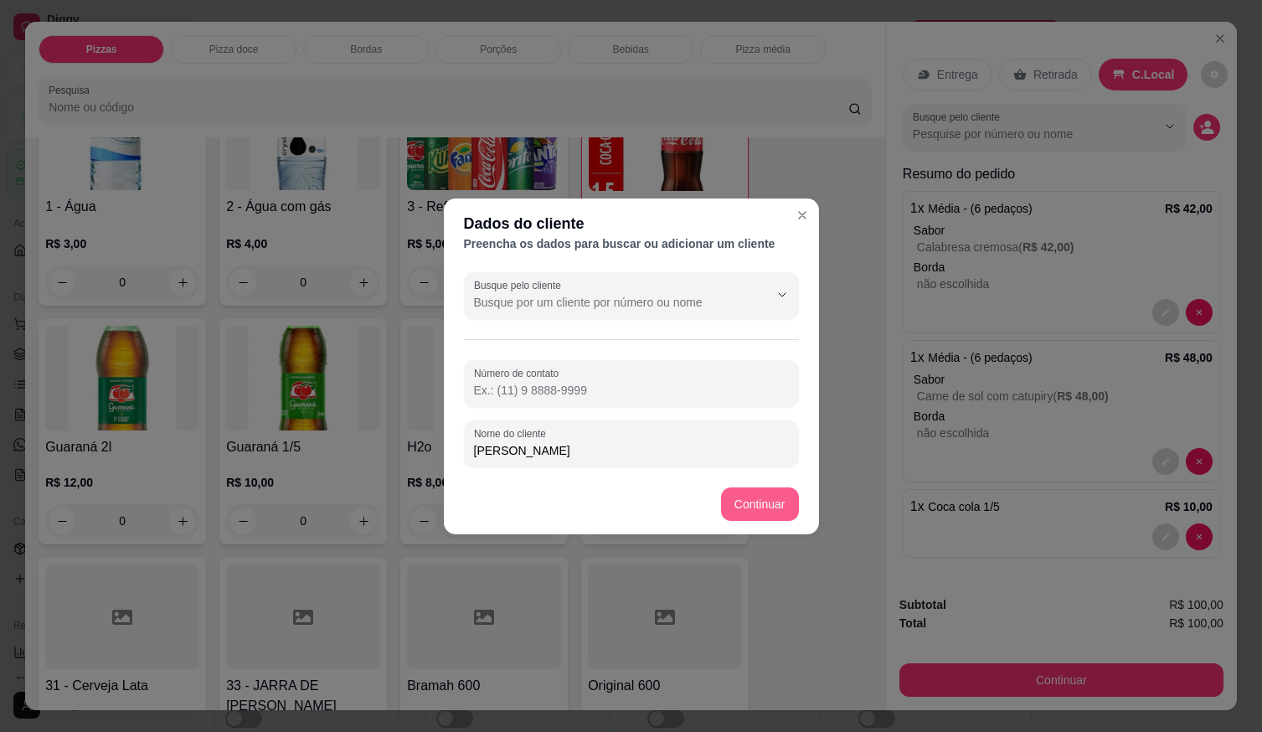
type input "[PERSON_NAME]"
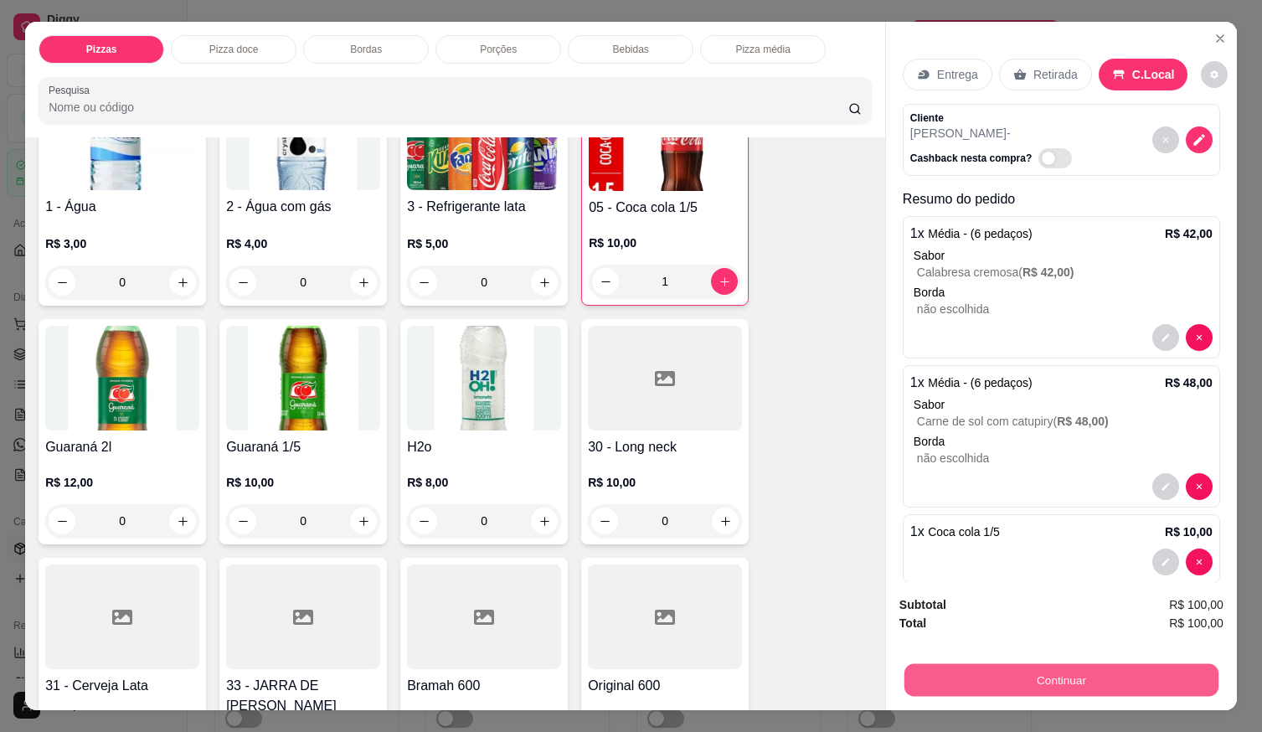
click at [1076, 665] on button "Continuar" at bounding box center [1062, 679] width 314 height 33
click at [1069, 683] on button "Continuar" at bounding box center [1062, 679] width 314 height 33
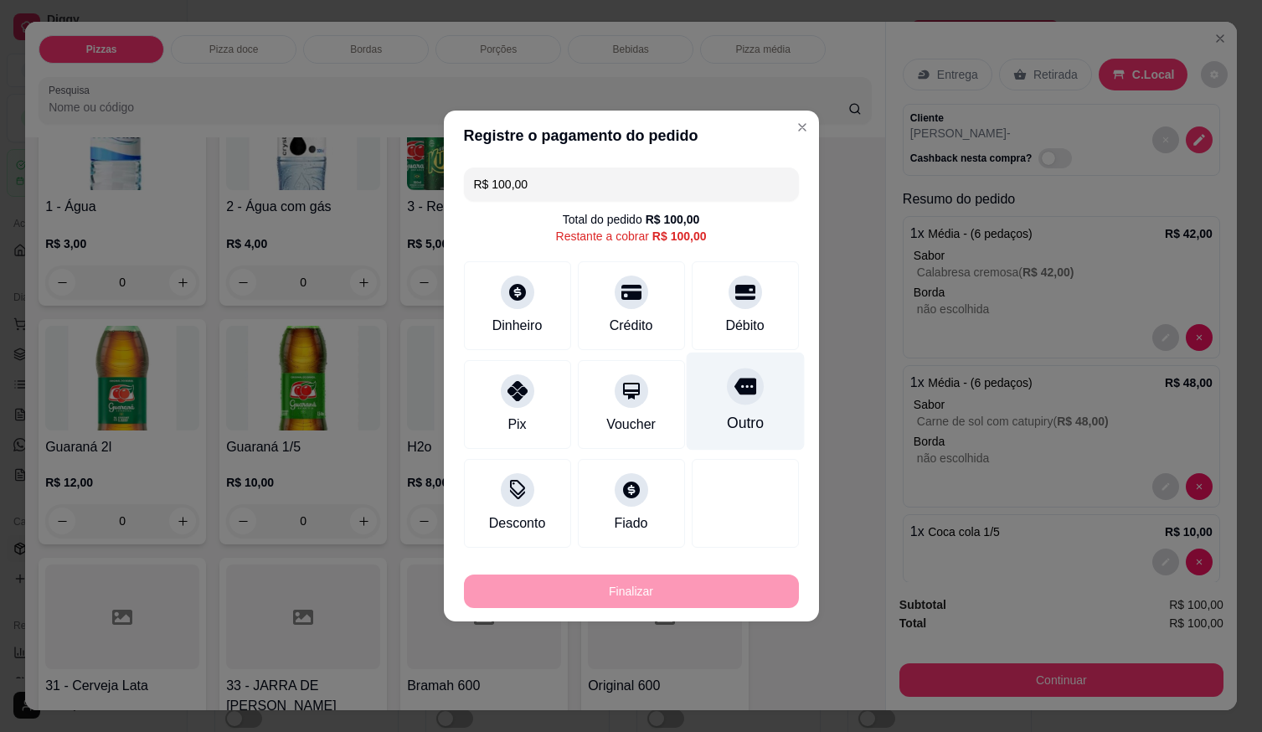
click at [735, 316] on div "Débito" at bounding box center [744, 326] width 39 height 20
type input "R$ 0,00"
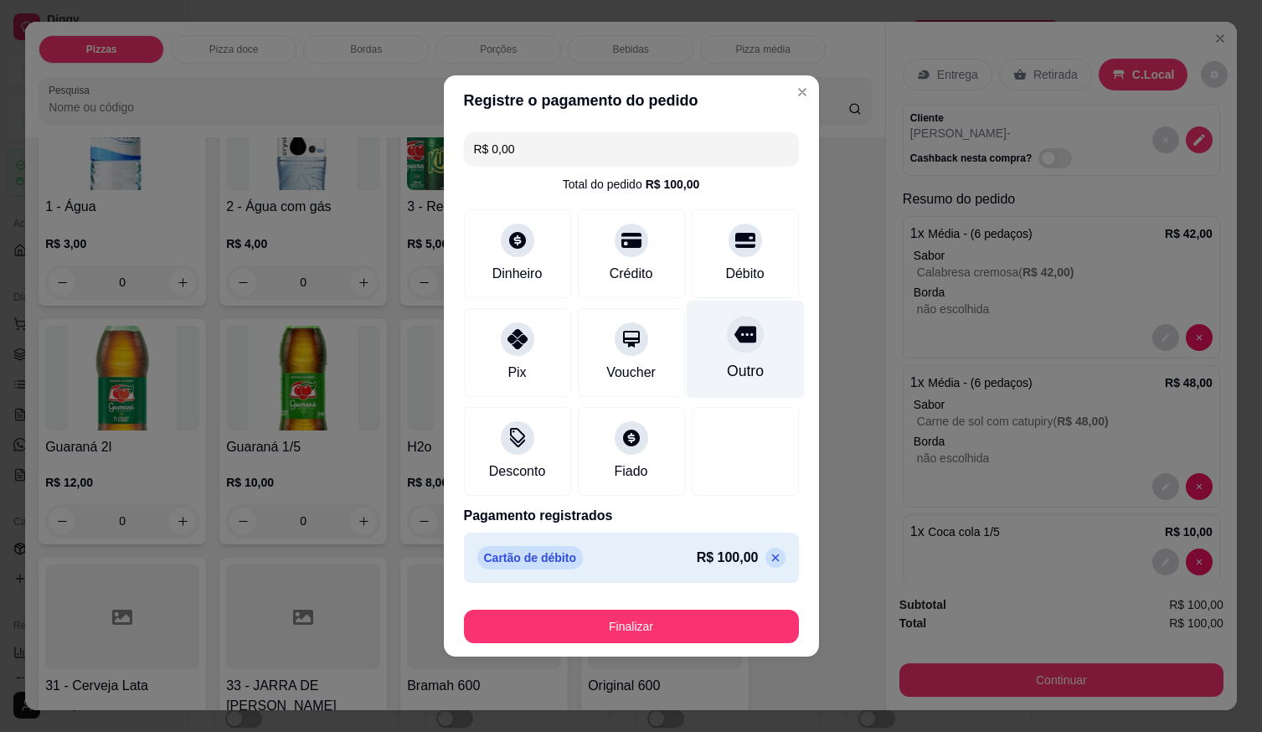
click at [727, 352] on div "Outro" at bounding box center [745, 350] width 118 height 98
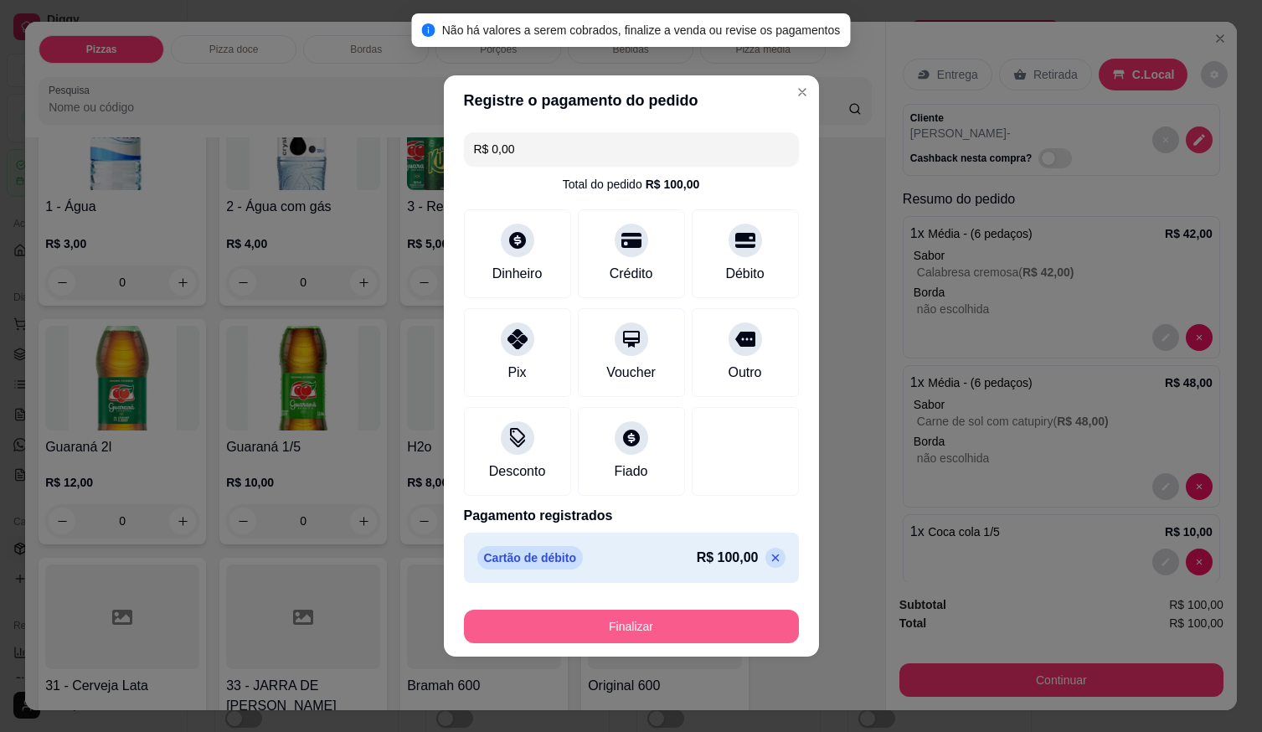
click at [714, 611] on button "Finalizar" at bounding box center [631, 627] width 335 height 34
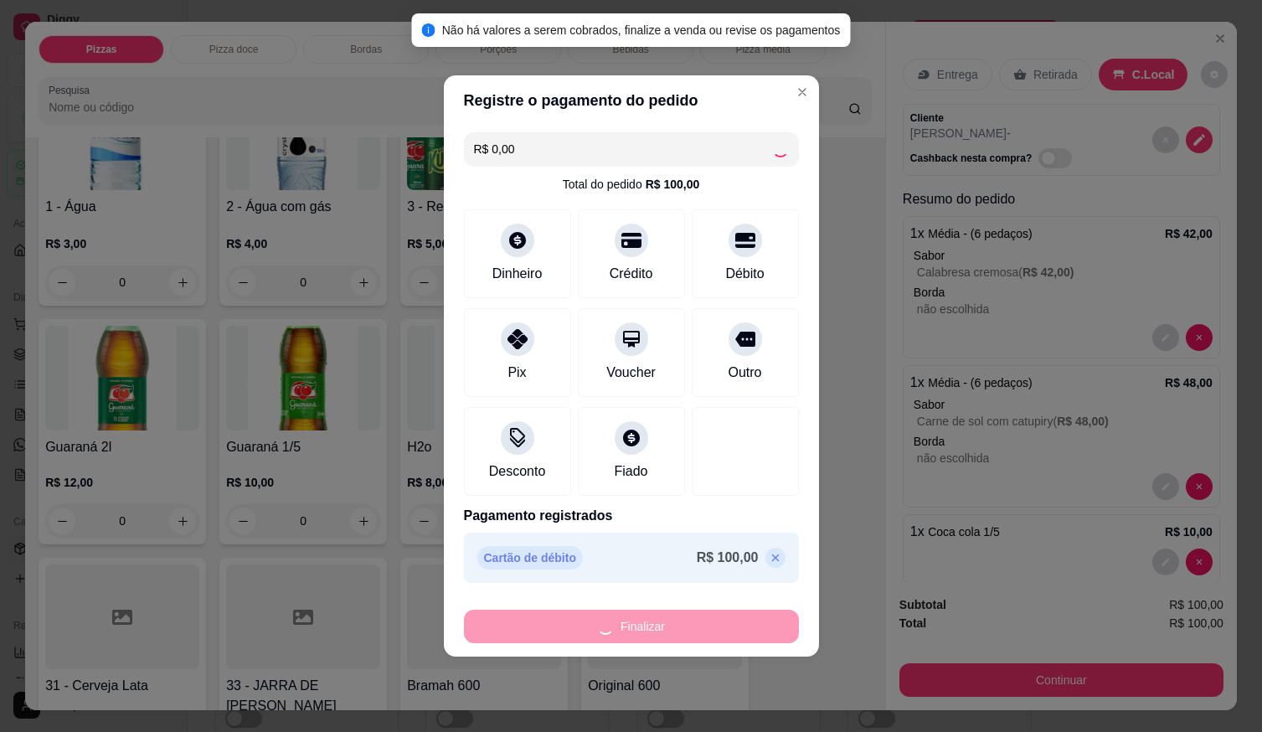
type input "0"
type input "-R$ 100,00"
